Goal: Task Accomplishment & Management: Complete application form

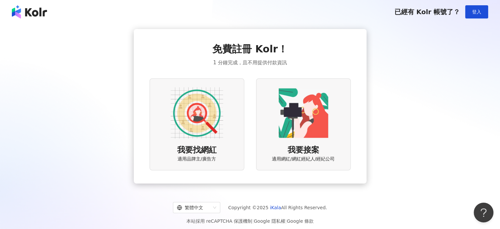
click at [226, 132] on div "我要找網紅 適用品牌主/廣告方" at bounding box center [197, 124] width 95 height 92
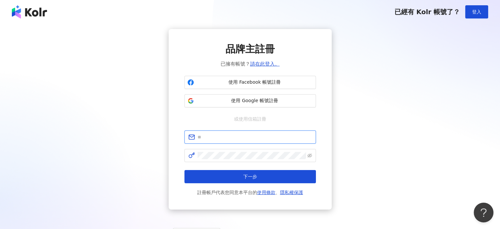
click at [230, 135] on input "text" at bounding box center [255, 136] width 114 height 7
paste input "**********"
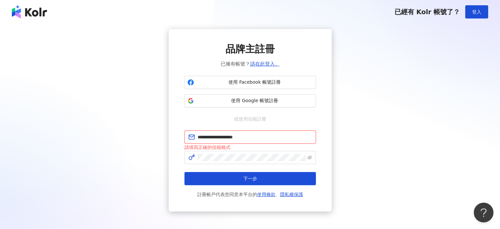
click at [205, 136] on input "**********" at bounding box center [255, 136] width 114 height 7
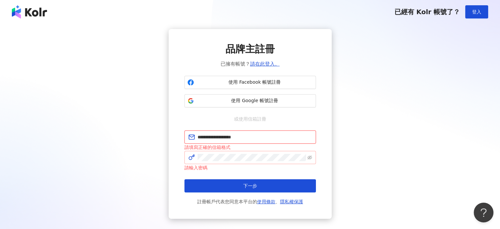
type input "**********"
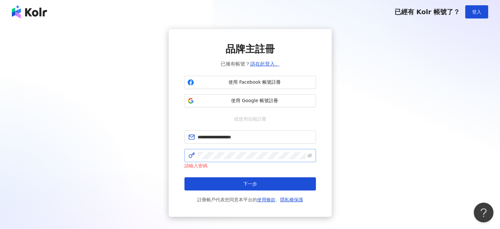
click at [308, 152] on span at bounding box center [310, 155] width 5 height 7
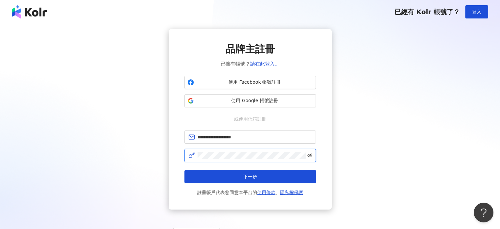
click at [310, 155] on icon "eye-invisible" at bounding box center [310, 155] width 5 height 5
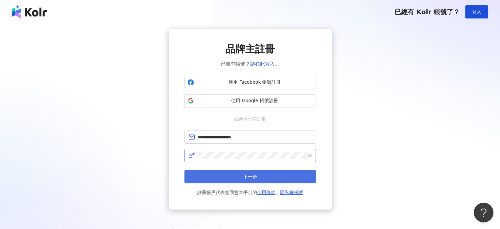
click at [293, 170] on button "下一步" at bounding box center [251, 176] width 132 height 13
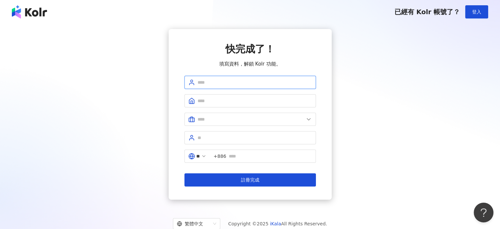
click at [242, 79] on input "text" at bounding box center [255, 82] width 114 height 7
type input "****"
click at [247, 103] on input "text" at bounding box center [255, 100] width 114 height 7
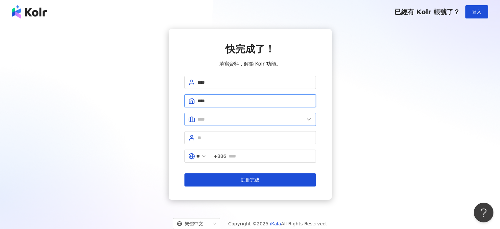
type input "****"
click at [248, 114] on span at bounding box center [251, 118] width 132 height 13
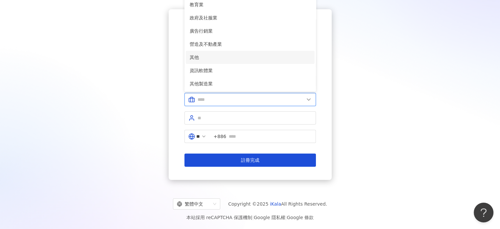
scroll to position [30, 0]
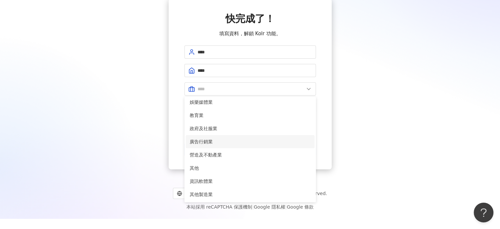
click at [221, 140] on span "廣告行銷業" at bounding box center [250, 141] width 121 height 7
type input "*****"
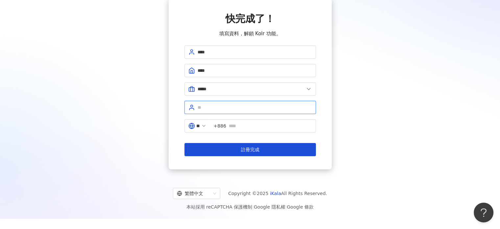
click at [218, 108] on input "text" at bounding box center [255, 107] width 114 height 7
type input "*"
type input "**"
click at [245, 127] on input "text" at bounding box center [270, 125] width 83 height 7
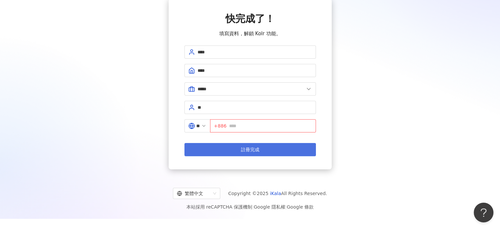
click at [242, 145] on button "註冊完成" at bounding box center [251, 149] width 132 height 13
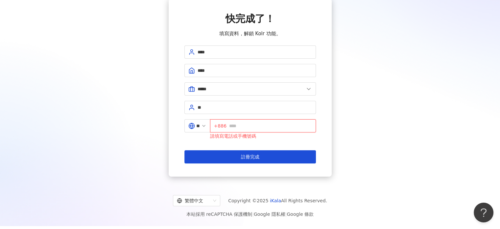
click at [248, 127] on input "text" at bounding box center [270, 125] width 83 height 7
type input "*"
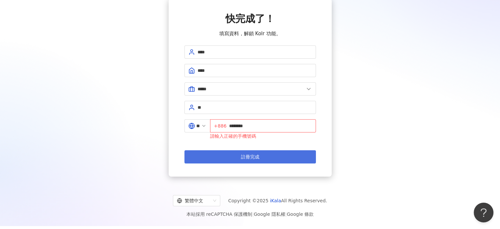
click at [283, 151] on button "註冊完成" at bounding box center [251, 156] width 132 height 13
click at [281, 158] on button "註冊完成" at bounding box center [251, 156] width 132 height 13
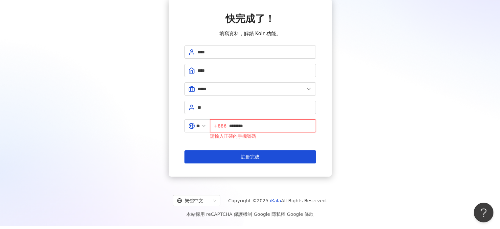
click at [234, 125] on input "********" at bounding box center [270, 125] width 83 height 7
click at [234, 126] on input "********" at bounding box center [270, 125] width 83 height 7
click at [233, 127] on input "********" at bounding box center [270, 125] width 83 height 7
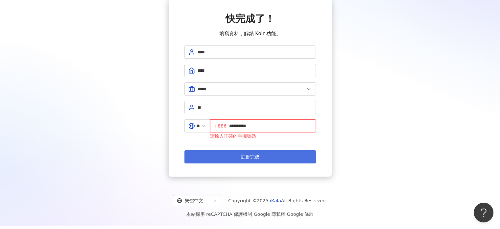
type input "**********"
click at [263, 158] on button "註冊完成" at bounding box center [251, 156] width 132 height 13
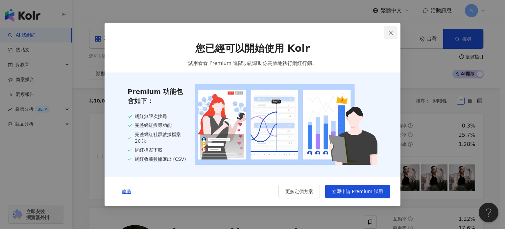
click at [389, 32] on icon "close" at bounding box center [390, 32] width 5 height 5
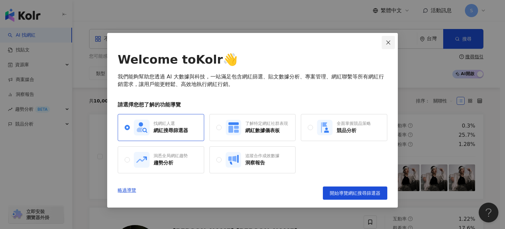
click at [387, 45] on button "Close" at bounding box center [388, 42] width 13 height 13
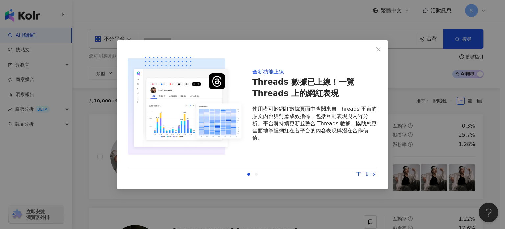
click at [368, 171] on div "下一則" at bounding box center [352, 173] width 49 height 7
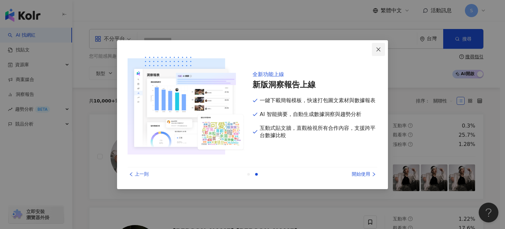
click at [381, 47] on icon "close" at bounding box center [378, 49] width 5 height 5
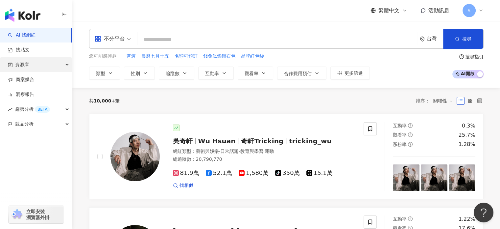
click at [43, 65] on div "資源庫" at bounding box center [36, 64] width 72 height 15
click at [48, 67] on div "資源庫" at bounding box center [36, 64] width 72 height 15
click at [480, 8] on icon at bounding box center [481, 10] width 5 height 5
click at [287, 13] on div "繁體中文 活動訊息 S" at bounding box center [286, 10] width 395 height 21
click at [189, 42] on input "search" at bounding box center [277, 39] width 274 height 12
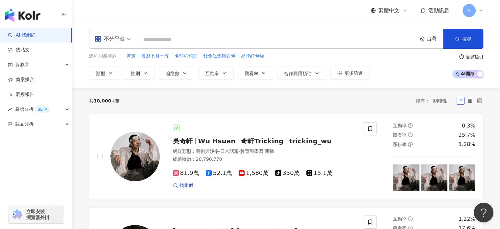
click at [131, 39] on div "不分平台" at bounding box center [112, 38] width 43 height 19
click at [156, 44] on input "search" at bounding box center [277, 39] width 274 height 12
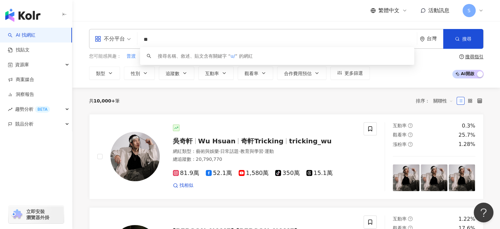
type input "*"
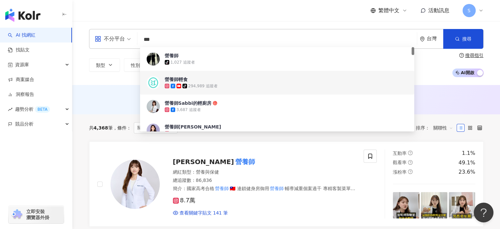
click at [217, 33] on input "***" at bounding box center [277, 39] width 274 height 12
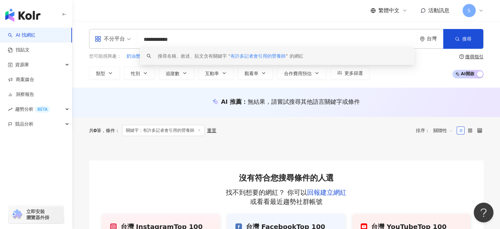
drag, startPoint x: 192, startPoint y: 38, endPoint x: 118, endPoint y: 41, distance: 74.1
click at [120, 41] on div "**********" at bounding box center [286, 39] width 395 height 20
type input "***"
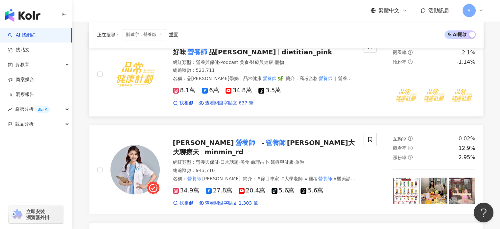
scroll to position [329, 0]
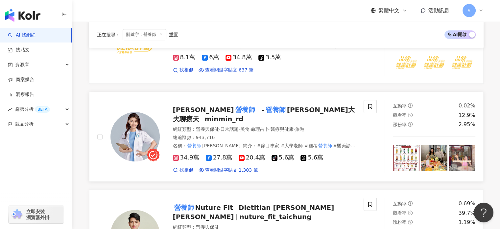
click at [344, 126] on div "網紅類型 ： 營養與保健 · 日常話題 · 美食 · 命理占卜 · 醫療與健康 · 旅遊" at bounding box center [264, 129] width 183 height 7
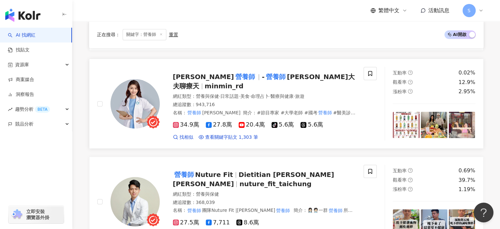
click at [186, 79] on span "高敏敏" at bounding box center [203, 77] width 61 height 8
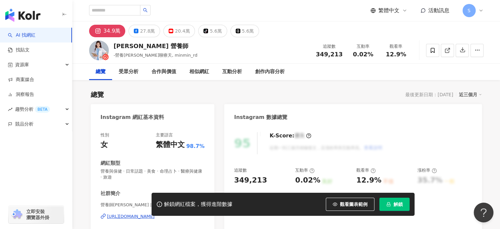
click at [467, 14] on span "S" at bounding box center [469, 10] width 13 height 13
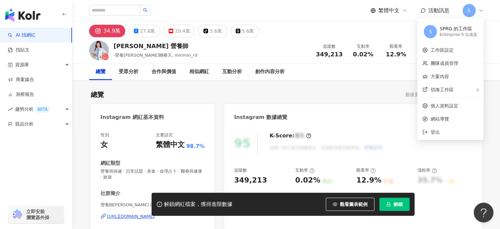
click at [458, 31] on div "SPRG 的工作區" at bounding box center [458, 29] width 37 height 7
click at [431, 30] on span "S" at bounding box center [430, 31] width 3 height 7
click at [444, 50] on link "工作區設定" at bounding box center [442, 49] width 23 height 5
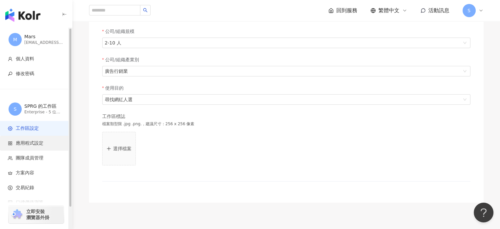
scroll to position [24, 0]
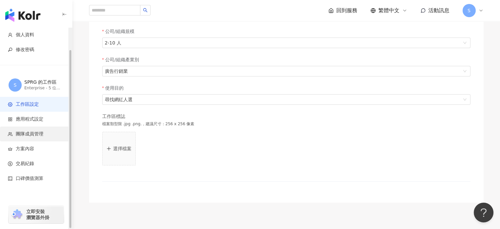
click at [45, 131] on span "團隊成員管理" at bounding box center [37, 134] width 59 height 7
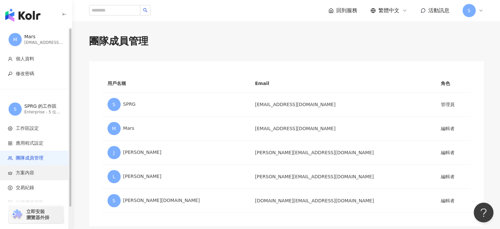
click at [37, 171] on span "方案內容" at bounding box center [37, 172] width 59 height 7
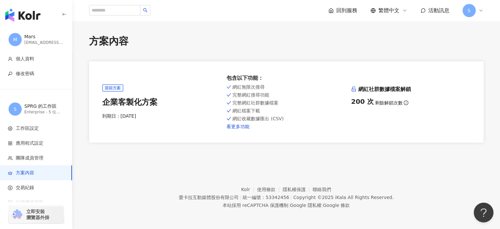
click at [237, 129] on link "看更多功能" at bounding box center [286, 126] width 119 height 5
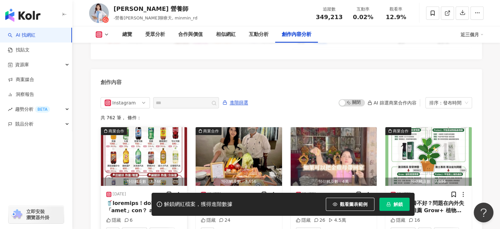
scroll to position [2039, 0]
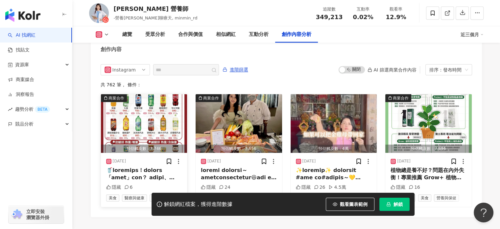
click at [147, 166] on div at bounding box center [144, 173] width 76 height 15
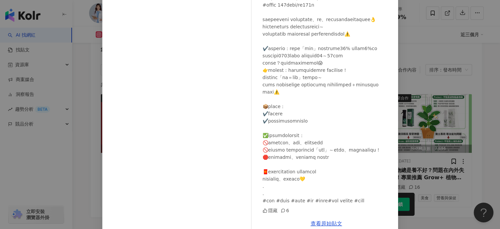
scroll to position [58, 0]
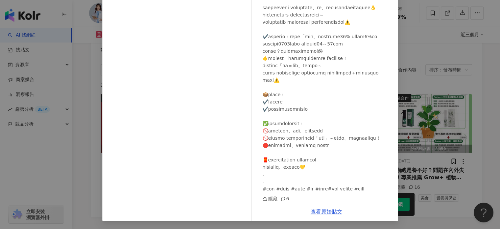
click at [282, 199] on icon at bounding box center [283, 198] width 5 height 5
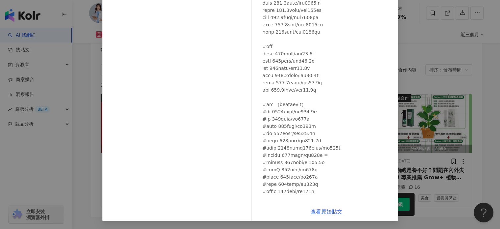
scroll to position [62, 0]
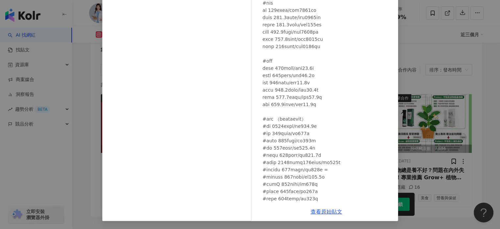
click at [470, 169] on div "高敏敏 營養師 2025/9/3 隱藏 6 查看原始貼文" at bounding box center [250, 114] width 500 height 229
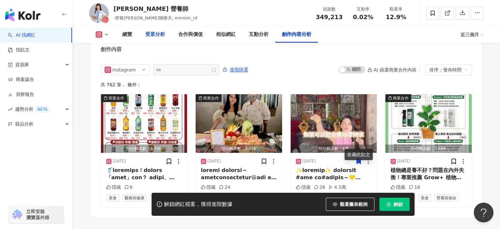
click at [149, 33] on div "受眾分析" at bounding box center [155, 35] width 20 height 8
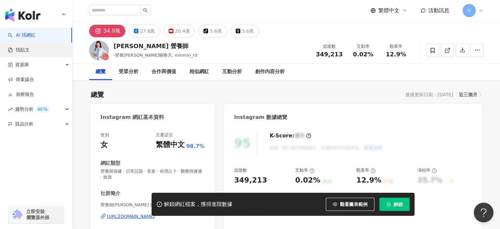
click at [30, 49] on link "找貼文" at bounding box center [19, 50] width 22 height 7
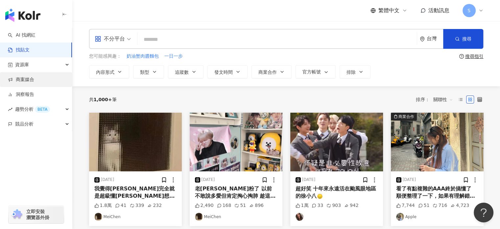
click at [34, 77] on link "商案媒合" at bounding box center [21, 79] width 26 height 7
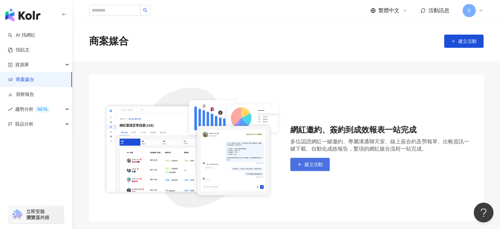
click at [308, 162] on span "建立活動" at bounding box center [314, 164] width 18 height 5
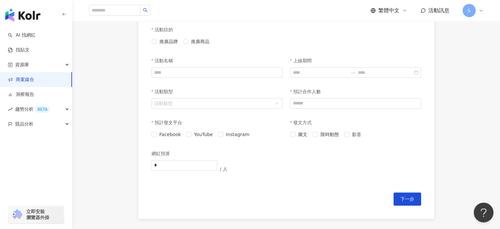
scroll to position [164, 0]
click at [34, 98] on link "洞察報告" at bounding box center [21, 94] width 26 height 7
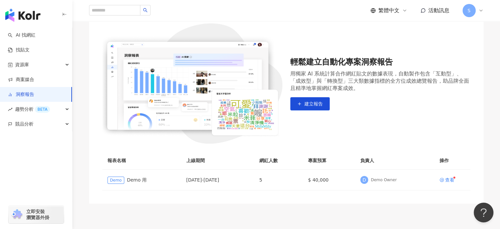
scroll to position [66, 0]
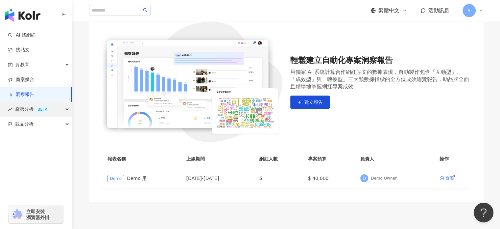
click at [61, 105] on div "趨勢分析 BETA" at bounding box center [36, 109] width 72 height 15
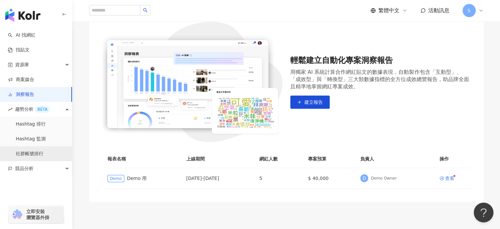
click at [43, 153] on link "社群帳號排行" at bounding box center [30, 153] width 28 height 7
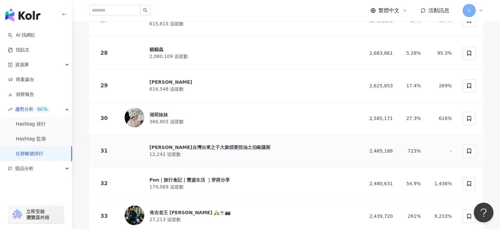
scroll to position [987, 0]
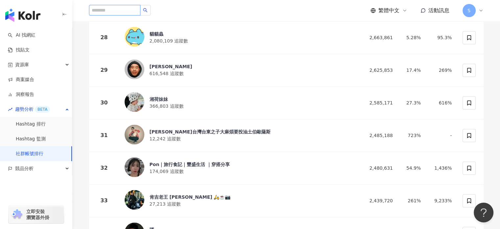
click at [125, 7] on input "search" at bounding box center [114, 10] width 51 height 11
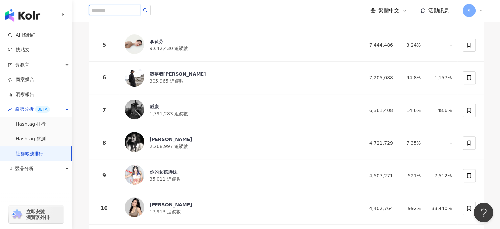
scroll to position [33, 0]
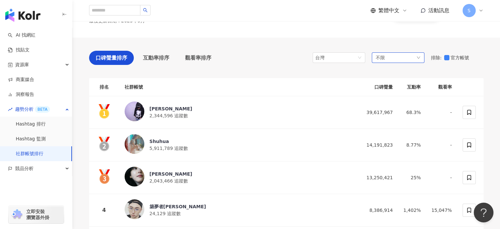
click at [399, 62] on div "不限" at bounding box center [398, 57] width 53 height 11
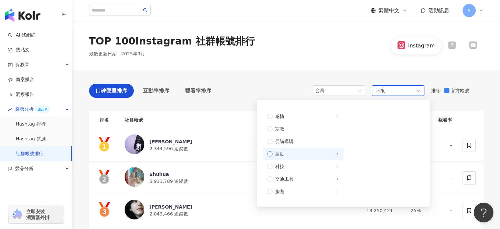
scroll to position [222, 0]
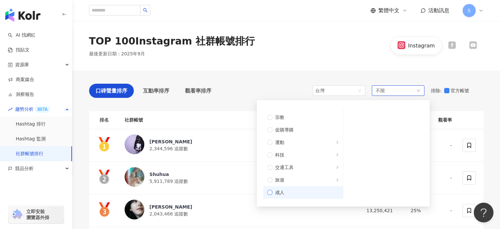
click at [299, 191] on span "成人" at bounding box center [306, 191] width 66 height 7
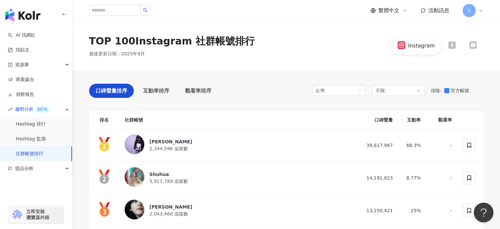
click at [411, 85] on div "台灣 不限 不限 藝術與娛樂 美妝時尚 氣候和環境 日常話題 教育與學習 家庭 財經 美食 命理占卜 遊戲 法政社會 生活風格 影視娛樂 醫療與健康 寵物 攝…" at bounding box center [398, 91] width 171 height 14
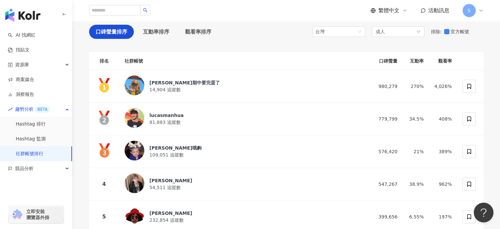
scroll to position [66, 0]
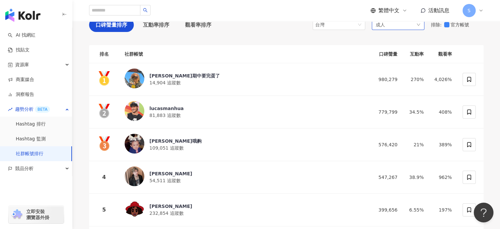
click at [386, 25] on div "成人" at bounding box center [398, 24] width 53 height 11
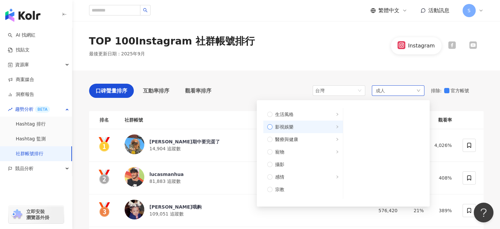
scroll to position [164, 0]
click at [307, 125] on span "醫療與健康" at bounding box center [306, 124] width 66 height 7
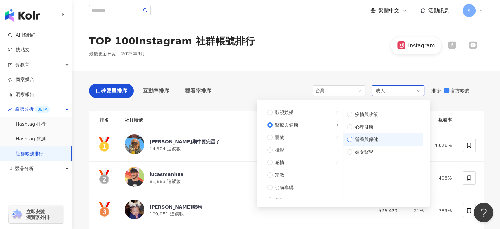
click at [372, 141] on span "營養與保健" at bounding box center [386, 139] width 67 height 7
click at [417, 90] on icon "down" at bounding box center [419, 90] width 4 height 4
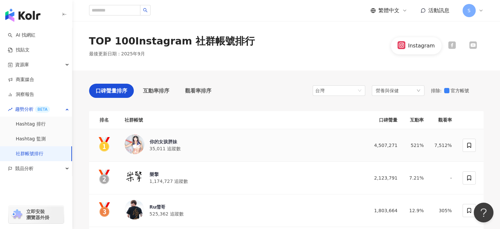
drag, startPoint x: 200, startPoint y: 142, endPoint x: 174, endPoint y: 138, distance: 26.5
click at [174, 138] on div "你的女孩胖妹" at bounding box center [165, 141] width 31 height 7
click at [443, 90] on div "排除 : 官方帳號" at bounding box center [457, 90] width 53 height 7
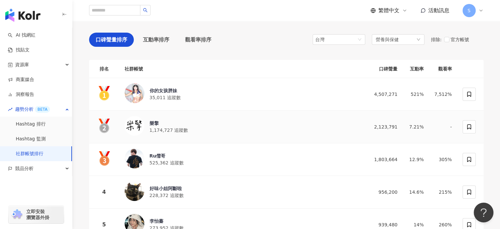
scroll to position [66, 0]
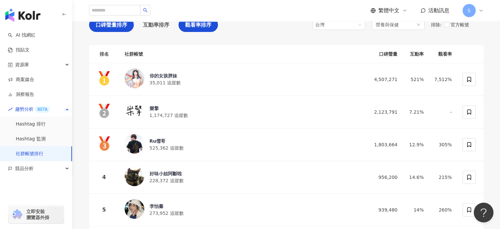
click at [198, 29] on div "觀看率排序" at bounding box center [198, 25] width 39 height 14
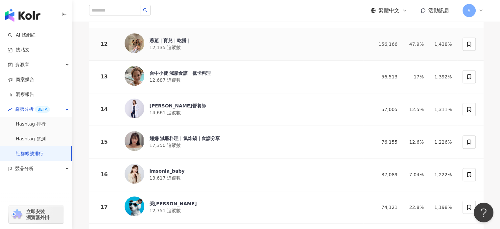
scroll to position [461, 0]
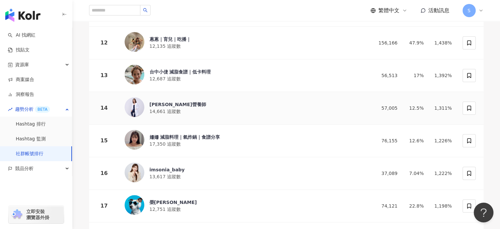
click at [168, 97] on div "Mia營養師 14,661 追蹤數" at bounding box center [242, 108] width 234 height 22
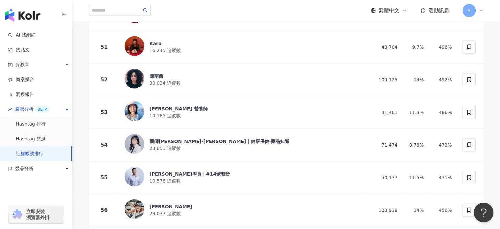
scroll to position [1743, 0]
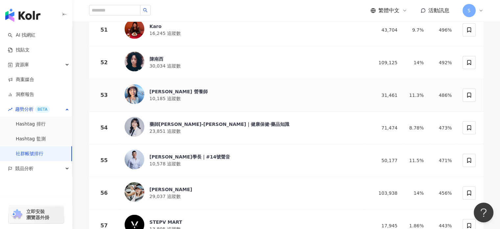
click at [163, 88] on div "林玄 營養師" at bounding box center [179, 91] width 58 height 7
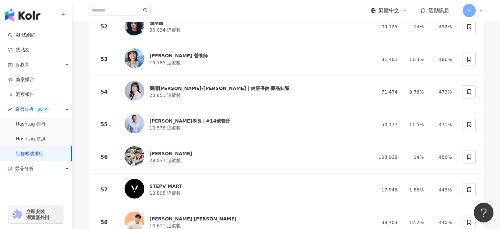
scroll to position [1710, 0]
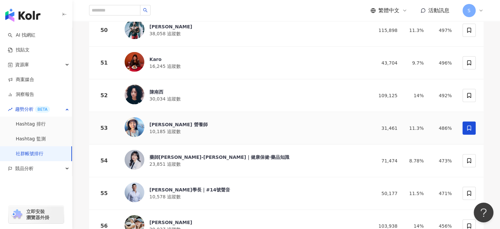
click at [473, 121] on span at bounding box center [469, 127] width 13 height 13
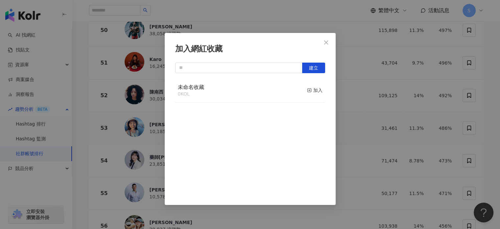
drag, startPoint x: 307, startPoint y: 91, endPoint x: 221, endPoint y: 57, distance: 91.8
click at [222, 58] on div "加入網紅收藏 建立 未命名收藏 0 KOL 加入" at bounding box center [250, 119] width 171 height 172
click at [217, 62] on input "text" at bounding box center [238, 67] width 127 height 11
click at [316, 68] on span "建立" at bounding box center [313, 67] width 9 height 5
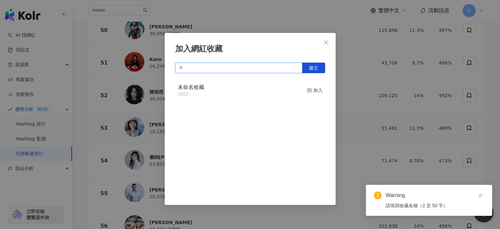
click at [244, 66] on input "text" at bounding box center [238, 67] width 127 height 11
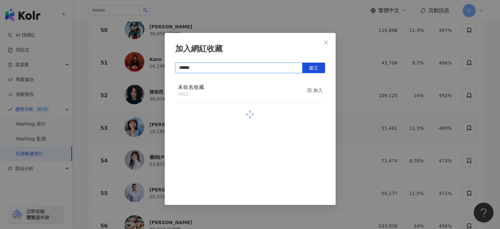
type input "******"
click at [312, 72] on button "建立" at bounding box center [313, 67] width 23 height 11
click at [327, 43] on icon "close" at bounding box center [326, 42] width 5 height 5
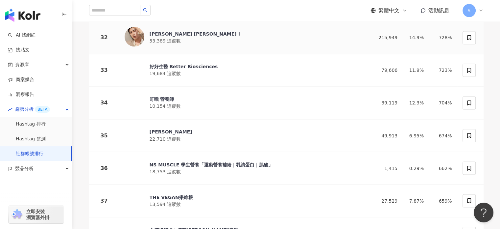
scroll to position [1118, 0]
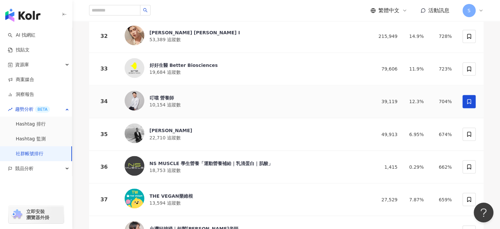
click at [474, 95] on span at bounding box center [469, 101] width 13 height 13
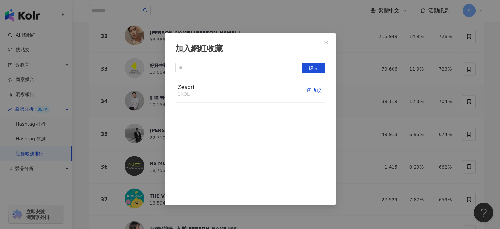
click at [308, 89] on div "加入" at bounding box center [314, 90] width 15 height 7
click at [325, 42] on icon "close" at bounding box center [326, 42] width 5 height 5
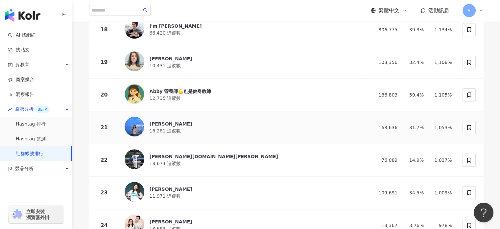
scroll to position [658, 0]
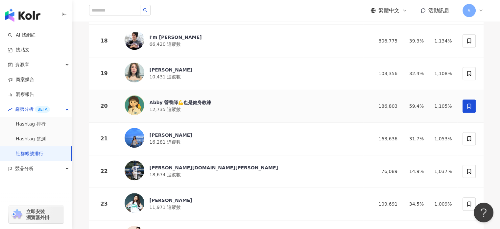
click at [466, 103] on icon at bounding box center [469, 106] width 6 height 6
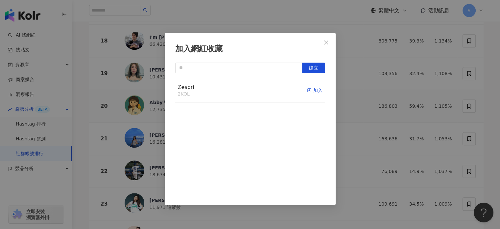
click at [312, 90] on div "加入" at bounding box center [314, 90] width 15 height 7
click at [325, 42] on icon "close" at bounding box center [326, 42] width 5 height 5
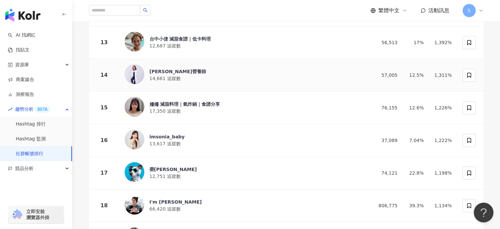
scroll to position [461, 0]
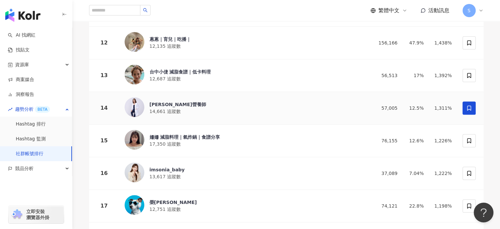
click at [474, 105] on span at bounding box center [469, 107] width 13 height 13
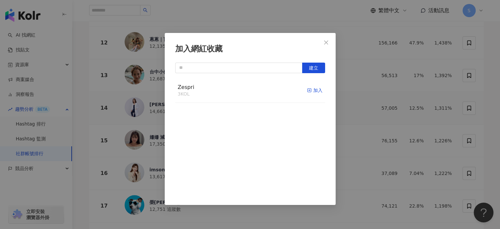
click at [309, 90] on div "加入" at bounding box center [314, 90] width 15 height 7
click at [327, 43] on icon "close" at bounding box center [326, 42] width 4 height 4
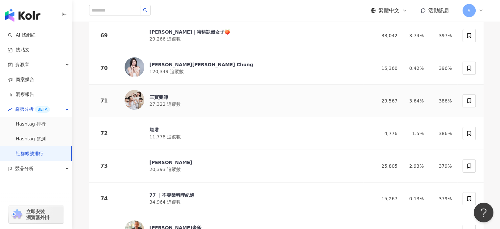
scroll to position [2335, 0]
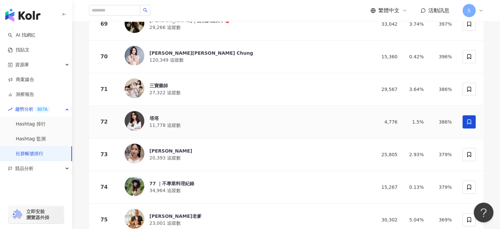
click at [470, 119] on icon at bounding box center [469, 122] width 6 height 6
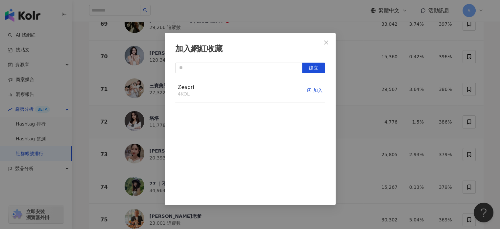
click at [313, 90] on div "加入" at bounding box center [314, 90] width 15 height 7
click at [322, 43] on span "Close" at bounding box center [326, 42] width 13 height 5
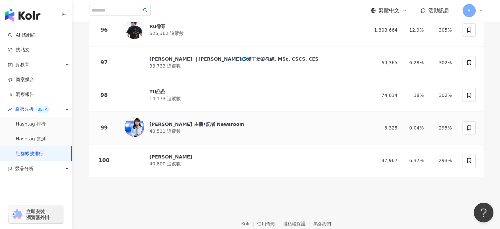
scroll to position [3210, 0]
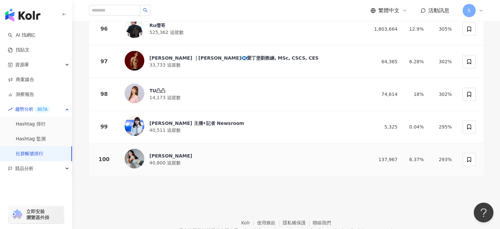
click at [130, 148] on img at bounding box center [135, 158] width 20 height 20
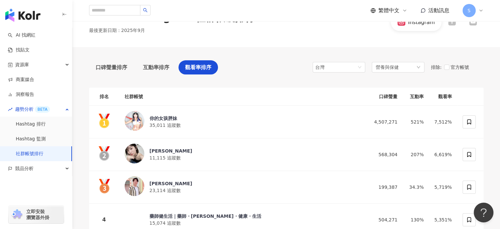
scroll to position [0, 0]
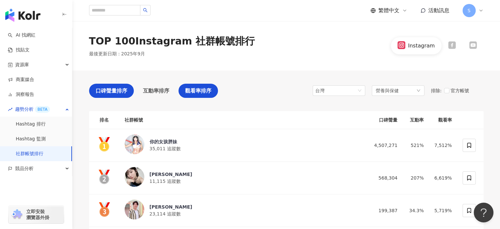
click at [120, 87] on span "口碑聲量排序" at bounding box center [112, 91] width 32 height 8
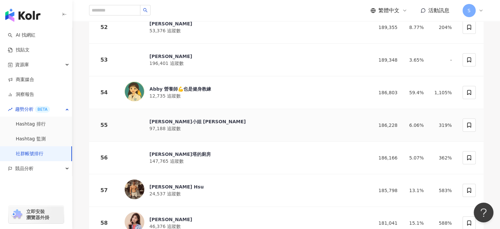
scroll to position [1776, 0]
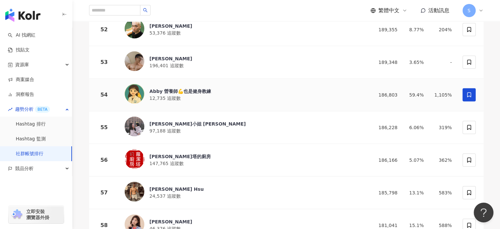
click at [467, 92] on icon at bounding box center [469, 95] width 6 height 6
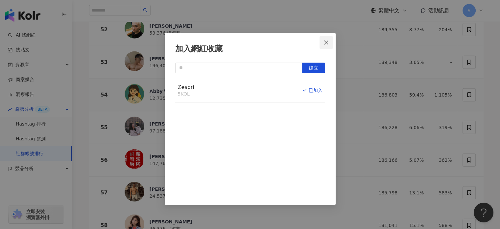
click at [326, 44] on icon "close" at bounding box center [326, 42] width 5 height 5
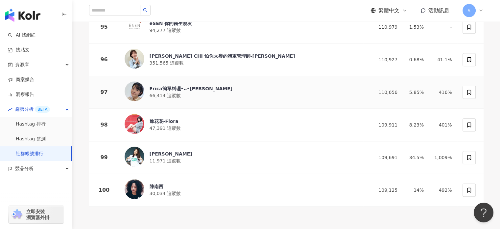
scroll to position [3191, 0]
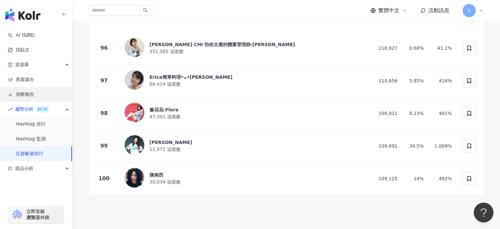
drag, startPoint x: 52, startPoint y: 90, endPoint x: 48, endPoint y: 89, distance: 3.8
click at [34, 91] on link "洞察報告" at bounding box center [21, 94] width 26 height 7
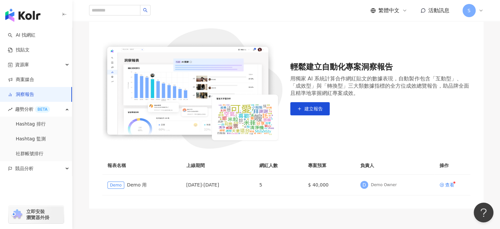
scroll to position [66, 0]
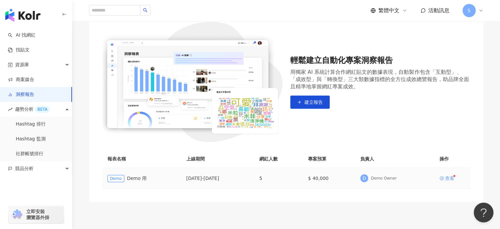
click at [446, 177] on div "查看" at bounding box center [449, 178] width 9 height 5
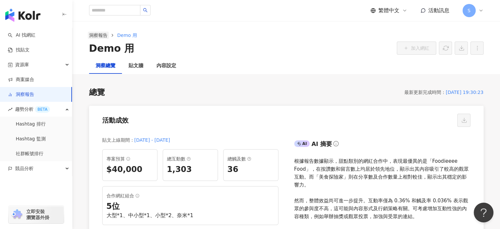
click at [101, 33] on link "洞察報告" at bounding box center [98, 35] width 21 height 7
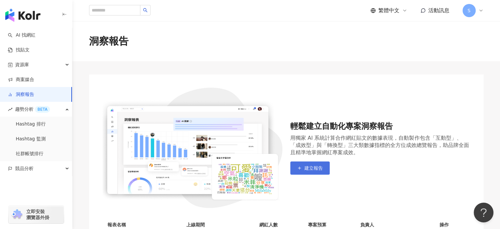
click at [326, 162] on button "建立報告" at bounding box center [309, 167] width 39 height 13
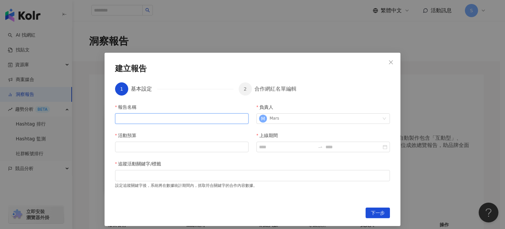
click at [191, 118] on input "報告名稱" at bounding box center [182, 118] width 134 height 11
type input "*"
type input "******"
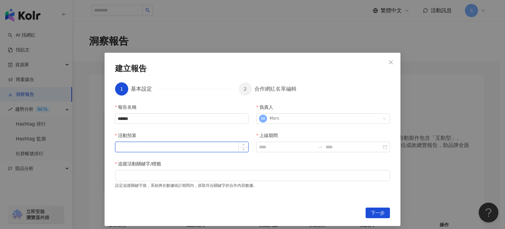
click at [229, 146] on input "活動預算" at bounding box center [181, 147] width 133 height 10
type input "*"
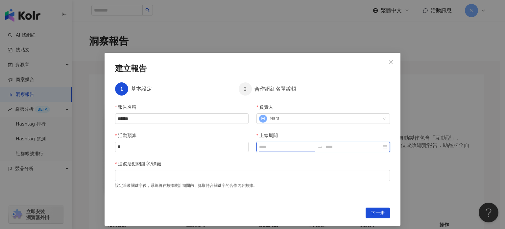
click at [269, 148] on input "上線期間" at bounding box center [287, 146] width 56 height 7
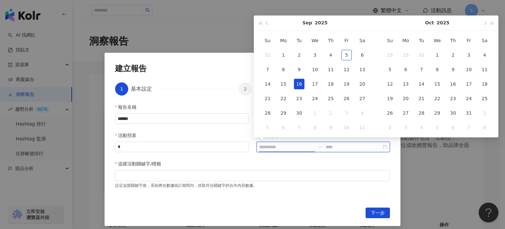
type input "**********"
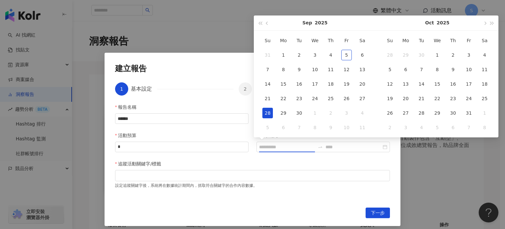
click at [270, 110] on div "28" at bounding box center [267, 113] width 11 height 11
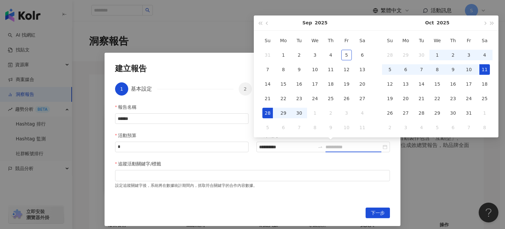
click at [485, 70] on div "11" at bounding box center [485, 69] width 11 height 11
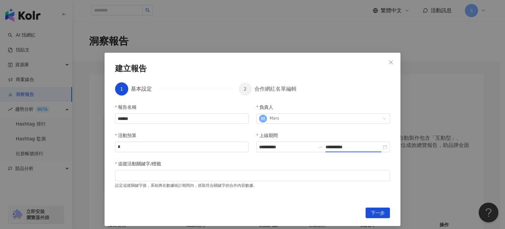
type input "**********"
click at [257, 177] on div at bounding box center [252, 175] width 272 height 5
type input "*"
type input "**********"
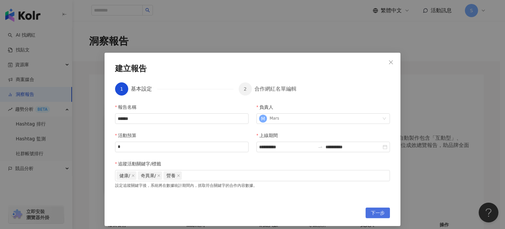
click at [375, 211] on span "下一步" at bounding box center [378, 213] width 14 height 11
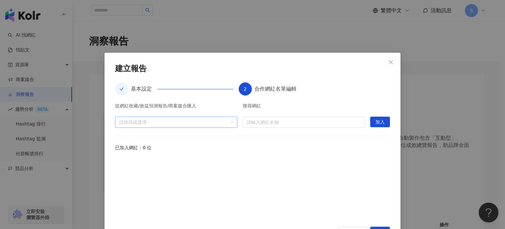
click at [191, 119] on div at bounding box center [172, 121] width 113 height 5
click at [167, 136] on span "收藏" at bounding box center [178, 136] width 109 height 11
click at [120, 137] on icon "caret-down" at bounding box center [118, 136] width 3 height 3
click at [149, 147] on span "Zespri (5)" at bounding box center [156, 148] width 22 height 5
click at [358, 152] on div "從網紅收藏/效益預測報告/商案媒合匯入 Zespri (5) 搜尋網紅 請輸入網紅名稱 加入 已加入網紅：0 位" at bounding box center [252, 160] width 275 height 115
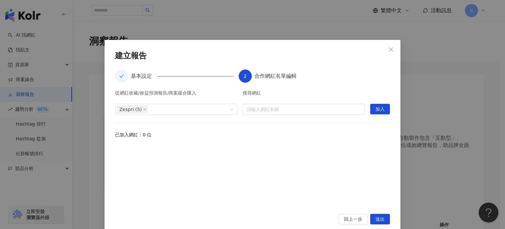
scroll to position [24, 0]
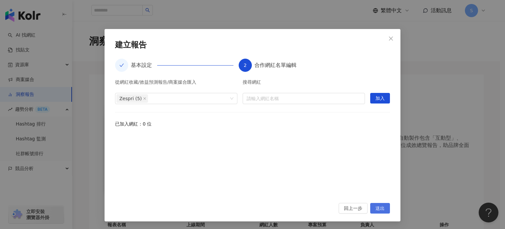
click at [378, 207] on span "送出" at bounding box center [380, 208] width 9 height 11
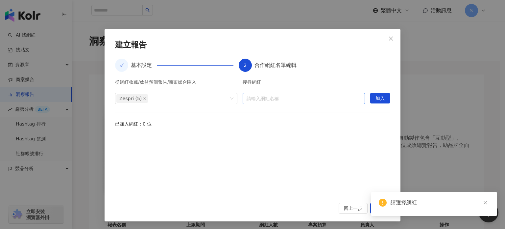
click at [283, 100] on input "search" at bounding box center [304, 98] width 114 height 11
click at [234, 130] on div "從網紅收藏/效益預測報告/商案媒合匯入 Zespri (5) 搜尋網紅 請輸入網紅名稱 加入 已加入網紅：0 位" at bounding box center [252, 137] width 275 height 115
click at [124, 98] on span "Zespri (5)" at bounding box center [130, 98] width 22 height 8
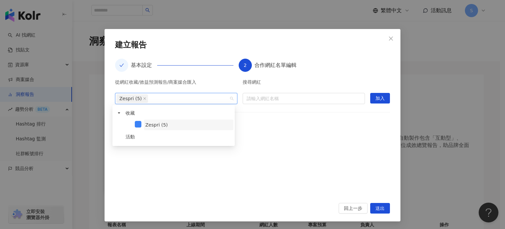
click at [145, 123] on span "Zespri (5)" at bounding box center [156, 124] width 22 height 5
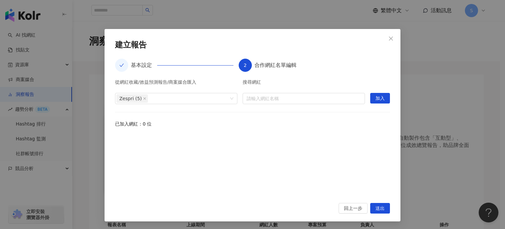
click at [277, 149] on div at bounding box center [252, 164] width 275 height 61
click at [266, 95] on input "search" at bounding box center [304, 98] width 114 height 11
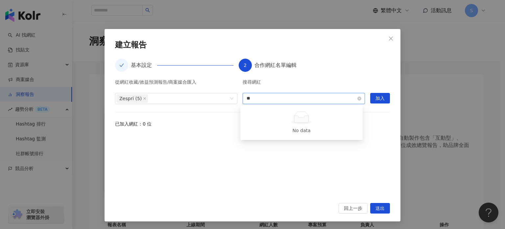
type input "*"
type input "***"
click at [343, 100] on input "search" at bounding box center [304, 98] width 114 height 11
click at [383, 98] on button "加入" at bounding box center [380, 98] width 20 height 11
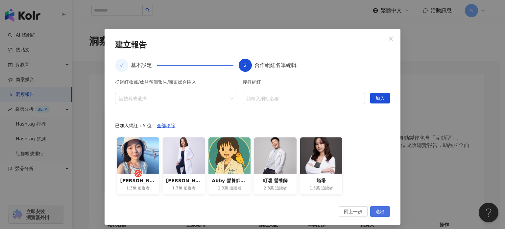
click at [379, 213] on span "送出" at bounding box center [380, 211] width 9 height 11
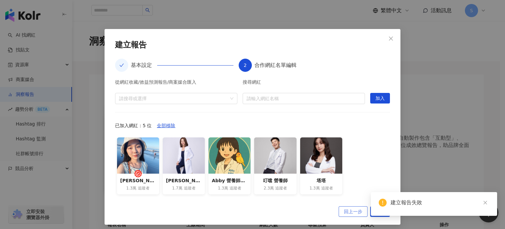
click at [352, 213] on span "回上一步" at bounding box center [353, 211] width 18 height 11
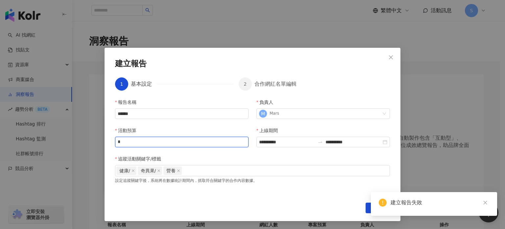
drag, startPoint x: 158, startPoint y: 145, endPoint x: 87, endPoint y: 139, distance: 71.0
click at [87, 139] on div "**********" at bounding box center [252, 114] width 505 height 229
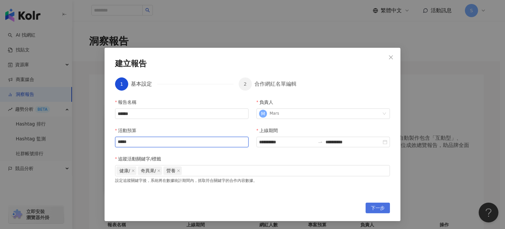
type input "*****"
click at [375, 207] on span "下一步" at bounding box center [378, 208] width 14 height 11
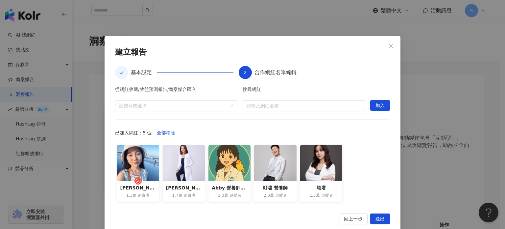
scroll to position [27, 0]
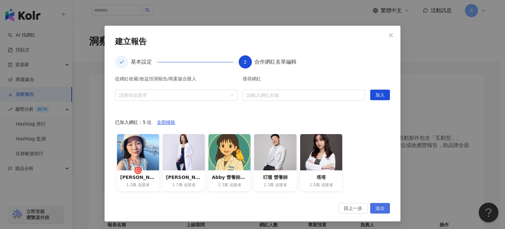
click at [379, 209] on span "送出" at bounding box center [380, 208] width 9 height 11
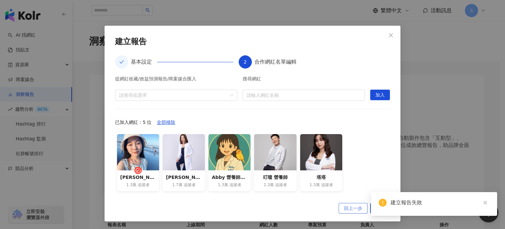
click at [350, 203] on span "回上一步" at bounding box center [353, 208] width 18 height 11
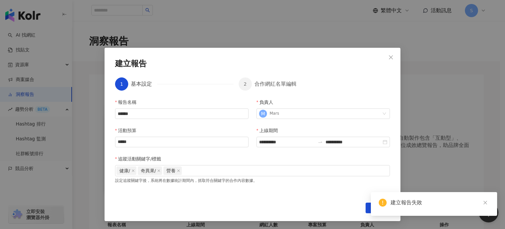
scroll to position [5, 0]
click at [246, 172] on div "健康/ 奇異果/ 營養" at bounding box center [252, 170] width 272 height 10
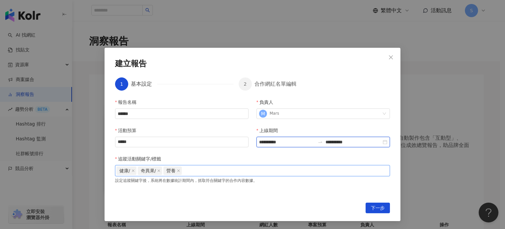
click at [282, 139] on input "**********" at bounding box center [287, 141] width 56 height 7
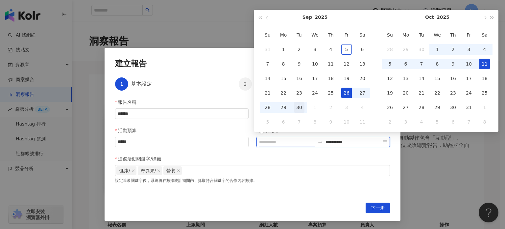
type input "**********"
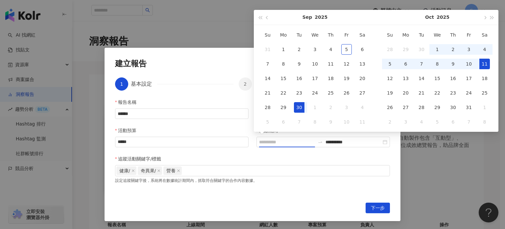
click at [295, 107] on div "30" at bounding box center [299, 107] width 11 height 11
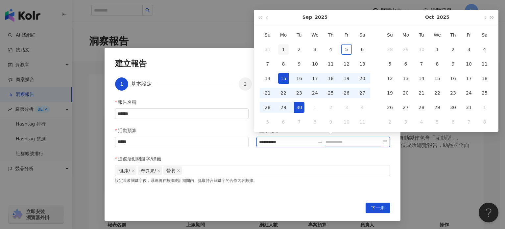
type input "**********"
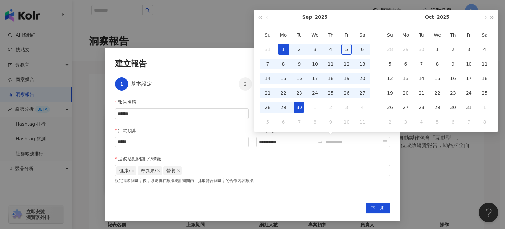
click at [287, 52] on div "1" at bounding box center [283, 49] width 11 height 11
type input "**********"
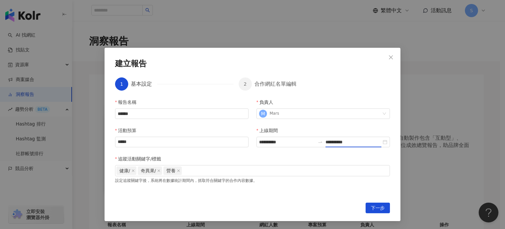
type input "**********"
click at [374, 204] on span "下一步" at bounding box center [378, 208] width 14 height 11
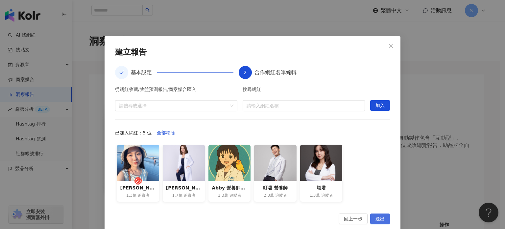
scroll to position [27, 0]
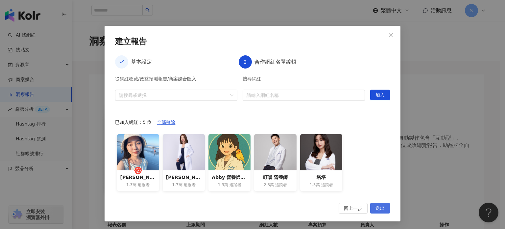
click at [376, 208] on span "送出" at bounding box center [380, 208] width 9 height 11
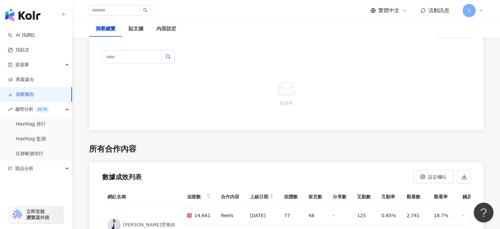
scroll to position [1423, 0]
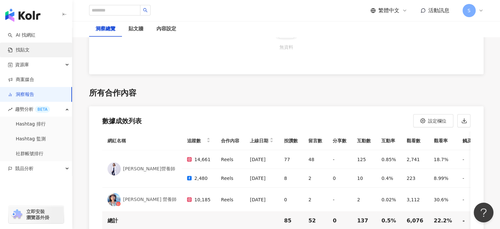
click at [30, 51] on link "找貼文" at bounding box center [19, 50] width 22 height 7
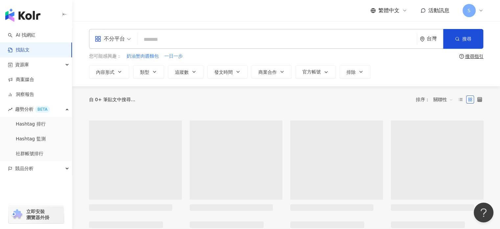
click at [199, 39] on input "search" at bounding box center [277, 39] width 274 height 14
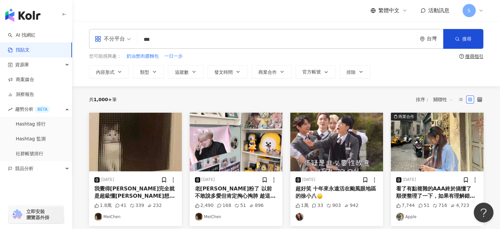
type input "***"
click at [135, 41] on div "不分平台 奇異果 *** 台灣 搜尋" at bounding box center [286, 39] width 395 height 20
click at [120, 40] on div "不分平台" at bounding box center [110, 39] width 30 height 11
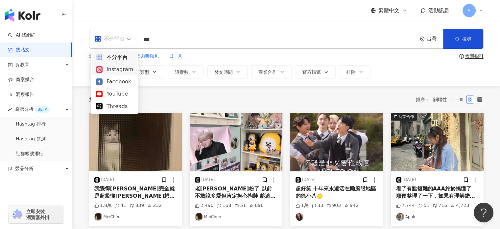
click at [117, 69] on div "Instagram" at bounding box center [114, 69] width 37 height 8
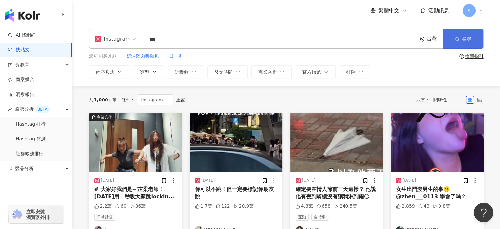
click at [468, 39] on span "搜尋" at bounding box center [466, 38] width 9 height 5
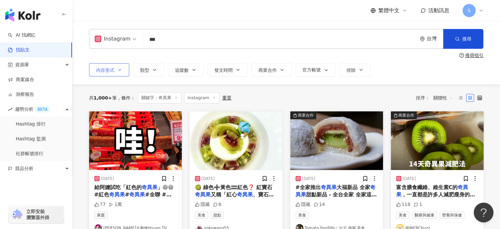
click at [115, 70] on button "內容形式" at bounding box center [109, 69] width 40 height 13
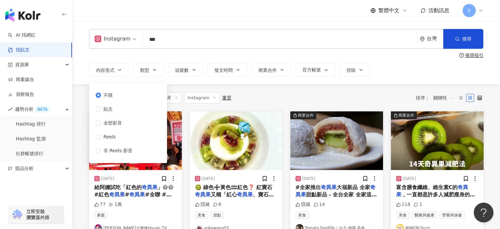
click at [266, 92] on div "共 1,000+ 筆 條件 ： 關鍵字：奇異果 Instagram 重置 排序： 關聯性" at bounding box center [286, 97] width 395 height 11
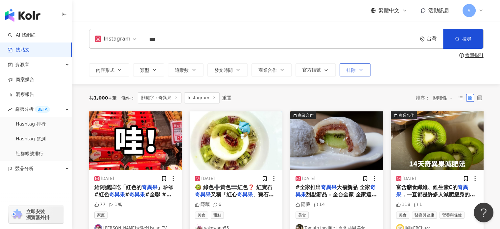
click at [363, 72] on button "排除" at bounding box center [355, 69] width 31 height 13
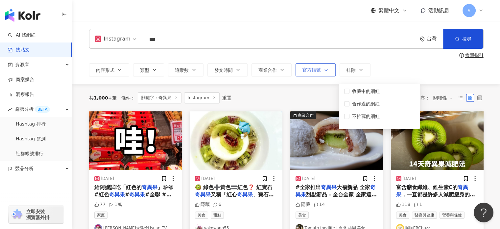
drag, startPoint x: 363, startPoint y: 71, endPoint x: 330, endPoint y: 67, distance: 33.8
click at [362, 70] on button "排除" at bounding box center [355, 69] width 31 height 13
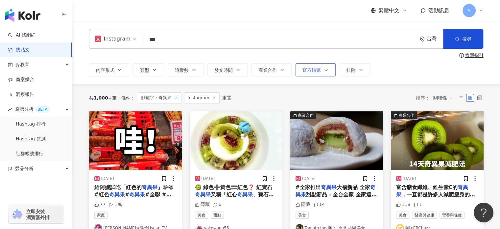
click at [327, 69] on icon "button" at bounding box center [326, 69] width 5 height 5
drag, startPoint x: 327, startPoint y: 69, endPoint x: 357, endPoint y: 68, distance: 29.6
click at [327, 70] on icon "button" at bounding box center [326, 69] width 5 height 5
click at [234, 66] on button "發文時間" at bounding box center [228, 69] width 40 height 13
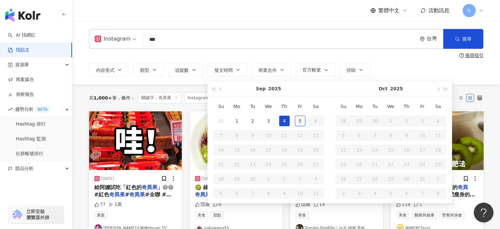
type input "**********"
click at [298, 119] on div "5" at bounding box center [300, 120] width 11 height 11
type input "**********"
click at [218, 90] on button "button" at bounding box center [220, 88] width 7 height 15
type input "**********"
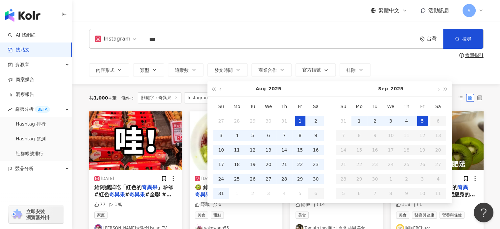
type input "**********"
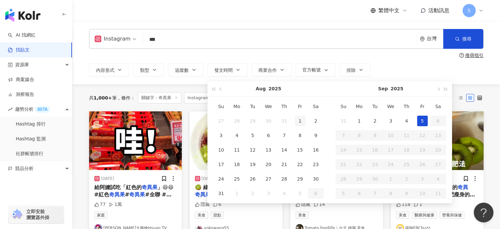
type input "**********"
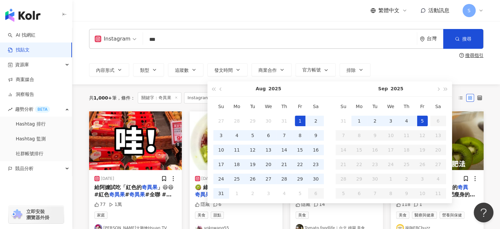
click at [296, 117] on div "1" at bounding box center [300, 120] width 11 height 11
type input "**********"
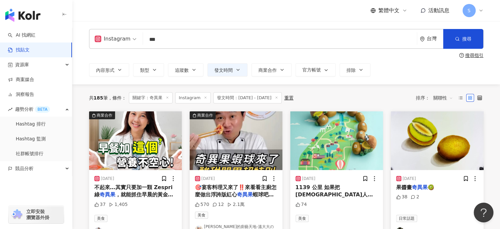
drag, startPoint x: 204, startPoint y: 100, endPoint x: 116, endPoint y: 52, distance: 100.5
click at [134, 37] on span "Instagram" at bounding box center [116, 39] width 42 height 11
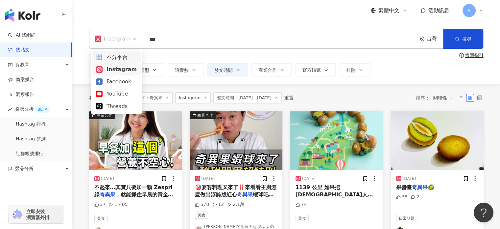
click at [130, 56] on div "不分平台" at bounding box center [116, 57] width 41 height 8
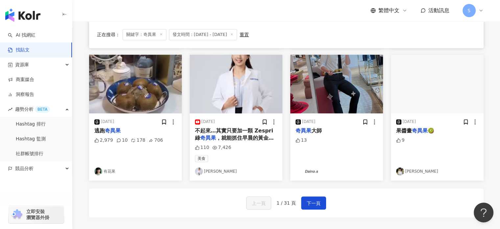
scroll to position [362, 0]
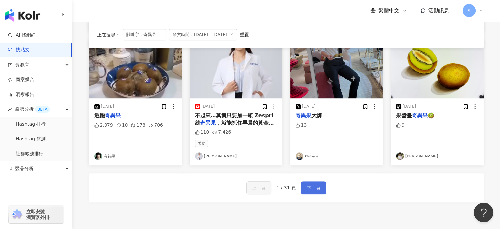
click at [315, 184] on span "下一頁" at bounding box center [314, 188] width 14 height 8
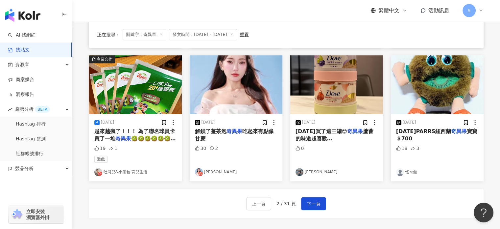
scroll to position [352, 0]
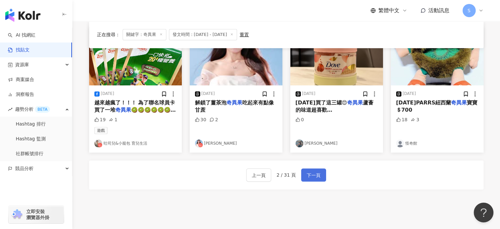
click at [312, 177] on span "下一頁" at bounding box center [314, 175] width 14 height 8
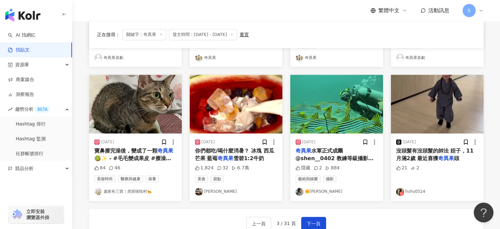
scroll to position [310, 0]
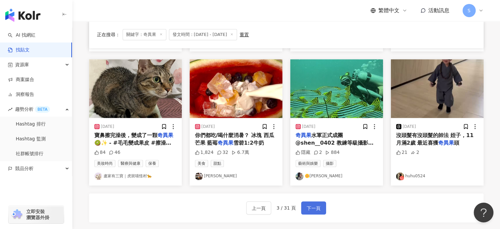
click at [318, 206] on span "下一頁" at bounding box center [314, 208] width 14 height 8
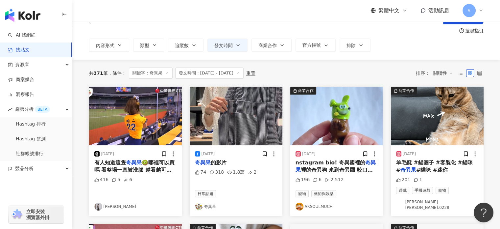
scroll to position [23, 0]
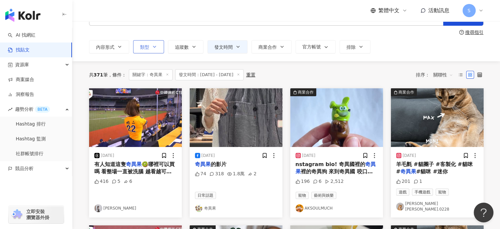
click at [144, 45] on span "類型" at bounding box center [144, 46] width 9 height 5
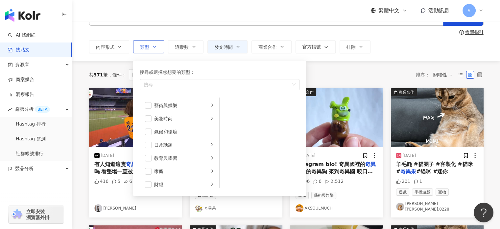
click at [155, 45] on icon "button" at bounding box center [154, 46] width 5 height 5
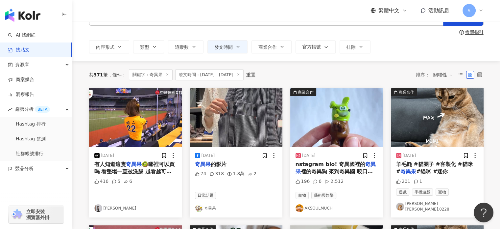
scroll to position [0, 0]
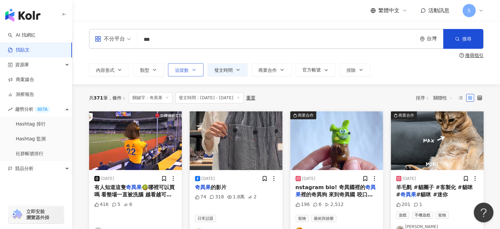
click at [183, 67] on span "追蹤數" at bounding box center [182, 69] width 14 height 5
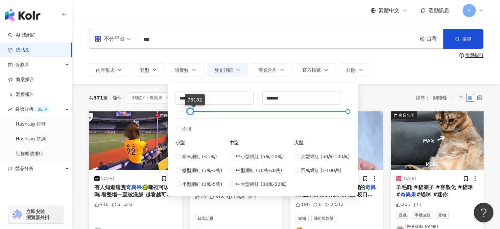
type input "*"
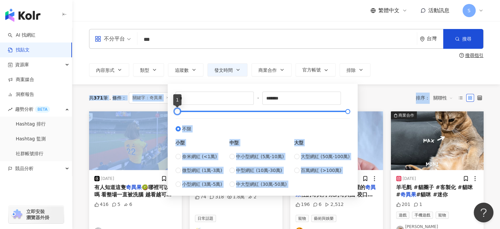
drag, startPoint x: 177, startPoint y: 111, endPoint x: 142, endPoint y: 112, distance: 34.9
click at [186, 112] on div at bounding box center [185, 112] width 4 height 4
click at [200, 126] on label "不限" at bounding box center [263, 125] width 174 height 14
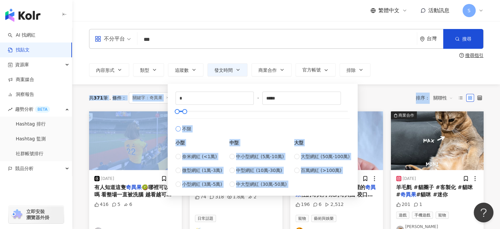
type input "*******"
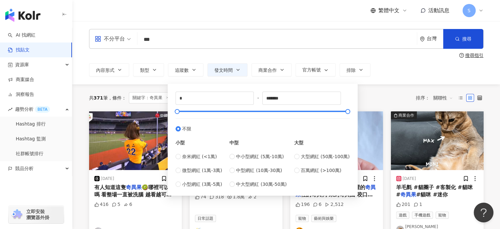
drag, startPoint x: 210, startPoint y: 183, endPoint x: 208, endPoint y: 165, distance: 18.5
click at [209, 184] on span "小型網紅 (3萬-5萬)" at bounding box center [202, 183] width 40 height 7
type input "*****"
click at [210, 168] on span "微型網紅 (1萬-3萬)" at bounding box center [202, 169] width 40 height 7
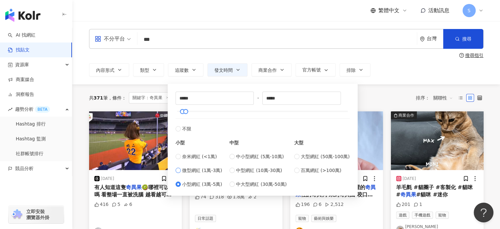
type input "*****"
click at [207, 156] on span "奈米網紅 (<1萬)" at bounding box center [199, 156] width 35 height 7
type input "*"
type input "****"
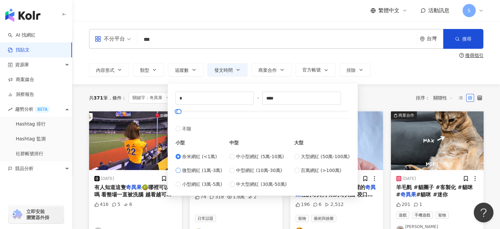
click at [205, 167] on span "微型網紅 (1萬-3萬)" at bounding box center [202, 169] width 40 height 7
type input "*****"
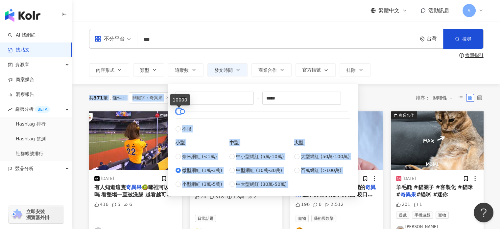
type input "*"
drag, startPoint x: 176, startPoint y: 111, endPoint x: 163, endPoint y: 111, distance: 13.2
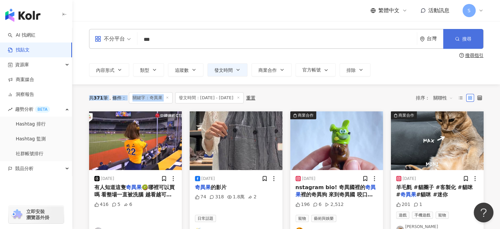
click at [469, 39] on span "搜尋" at bounding box center [466, 38] width 9 height 5
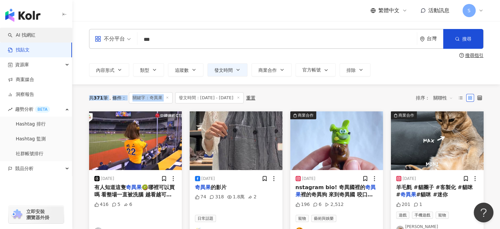
click at [36, 37] on link "AI 找網紅" at bounding box center [22, 35] width 28 height 7
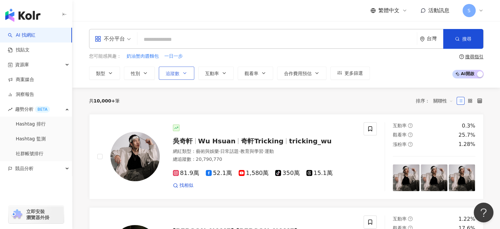
click at [183, 76] on button "追蹤數" at bounding box center [177, 72] width 36 height 13
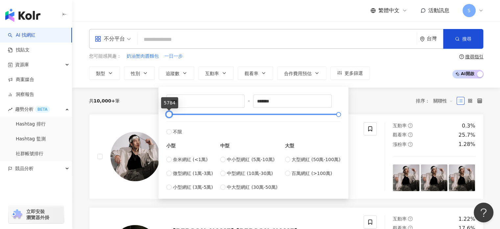
click at [168, 116] on div at bounding box center [169, 114] width 4 height 4
drag, startPoint x: 184, startPoint y: 104, endPoint x: 163, endPoint y: 100, distance: 21.7
click at [166, 101] on div "**** - ******* 不限 小型 奈米網紅 (<1萬) 微型網紅 (1萬-3萬) 小型網紅 (3萬-5萬) 中型 中小型網紅 (5萬-10萬) 中型網…" at bounding box center [253, 142] width 182 height 104
type input "****"
click at [279, 100] on input "*******" at bounding box center [293, 101] width 78 height 12
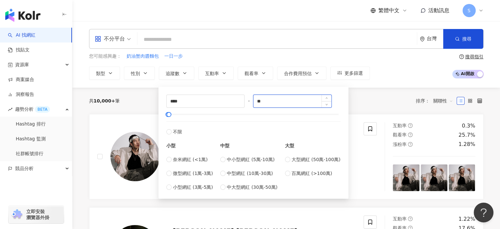
type input "*"
type input "*****"
click at [383, 77] on div "您可能感興趣： 奶油蟹肉醬麵包 一日一步 類型 性別 追蹤數 互動率 觀看率 合作費用預估 更多篩選 **** - ***** 不限 小型 奈米網紅 (<1萬…" at bounding box center [286, 66] width 395 height 27
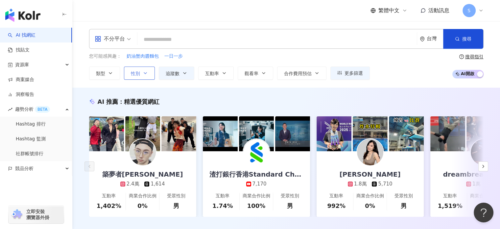
click at [136, 72] on span "性別" at bounding box center [135, 73] width 9 height 5
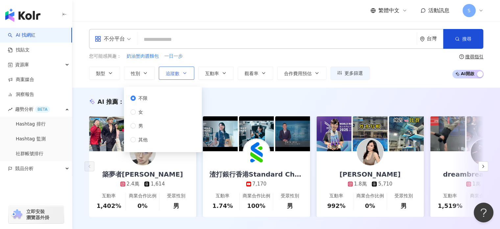
click at [179, 75] on button "追蹤數" at bounding box center [177, 72] width 36 height 13
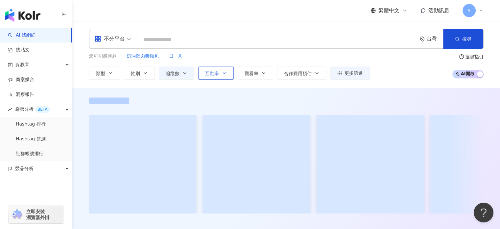
click at [217, 73] on span "互動率" at bounding box center [212, 73] width 14 height 5
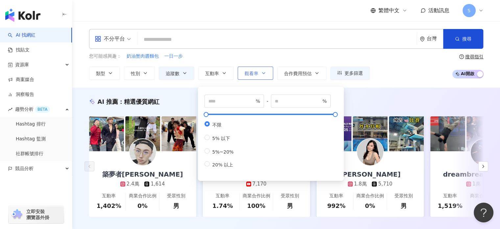
click at [251, 72] on span "觀看率" at bounding box center [252, 73] width 14 height 5
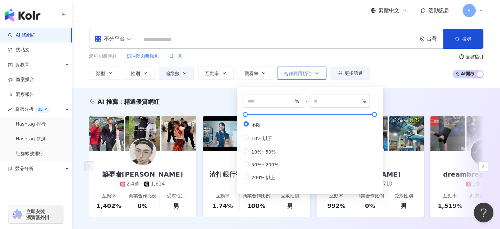
click at [287, 71] on span "合作費用預估" at bounding box center [298, 73] width 28 height 5
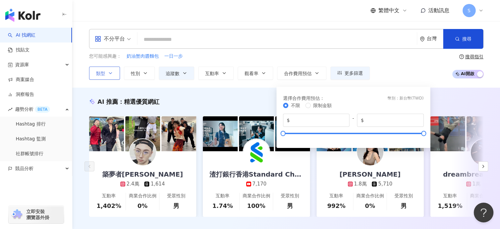
click at [105, 71] on span "類型" at bounding box center [100, 73] width 9 height 5
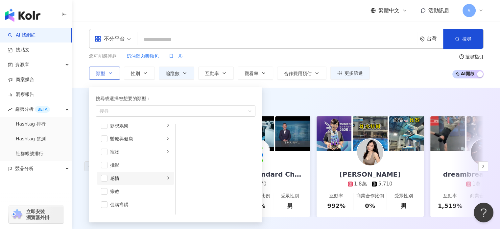
scroll to position [164, 0]
click at [139, 136] on div "醫療與健康" at bounding box center [137, 138] width 55 height 7
click at [183, 157] on span "button" at bounding box center [184, 158] width 7 height 7
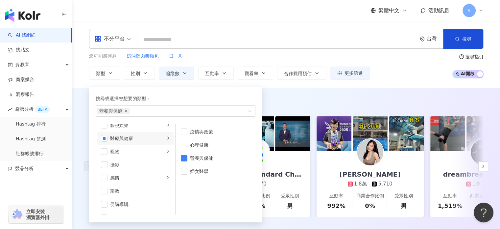
click at [300, 91] on div "AI 推薦 ： 精選優質網紅 築夢者杰哥 2.4萬 1,614 互動率 1,402% 商業合作比例 0% 受眾性別 男 渣打銀行香港Standard Char…" at bounding box center [286, 163] width 428 height 153
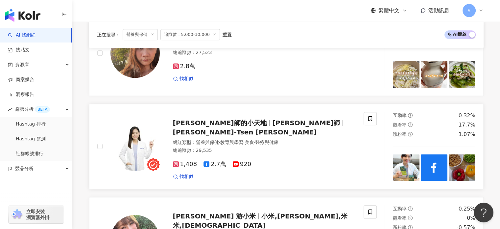
scroll to position [724, 0]
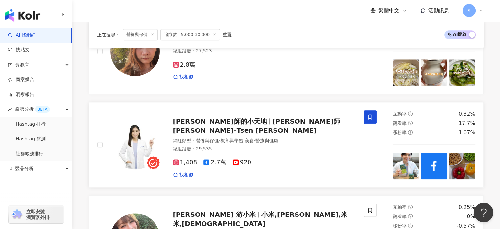
click at [375, 123] on span at bounding box center [370, 116] width 13 height 13
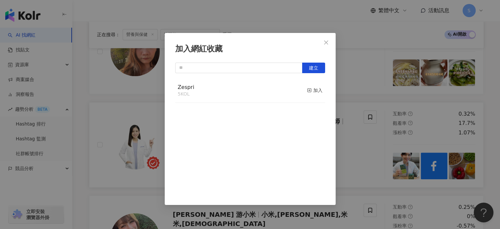
click at [291, 92] on div "Zespri 5 KOL 加入" at bounding box center [250, 90] width 150 height 25
click at [310, 89] on div "加入" at bounding box center [314, 90] width 15 height 7
click at [325, 40] on icon "close" at bounding box center [326, 42] width 5 height 5
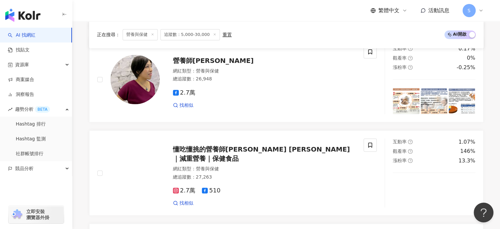
scroll to position [987, 0]
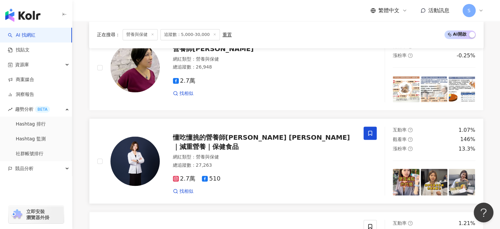
click at [367, 136] on span at bounding box center [370, 132] width 13 height 13
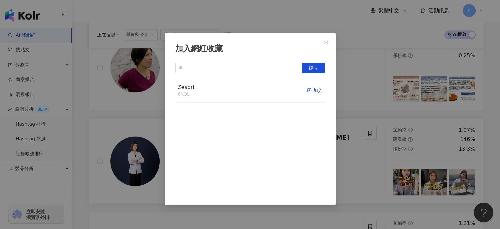
click at [308, 88] on div "加入" at bounding box center [314, 90] width 15 height 7
click at [325, 43] on icon "close" at bounding box center [326, 42] width 5 height 5
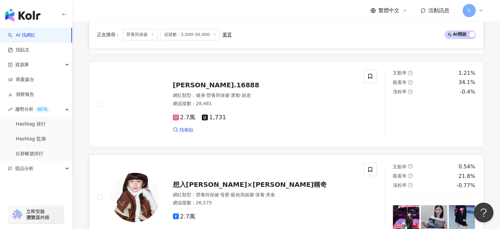
scroll to position [1151, 0]
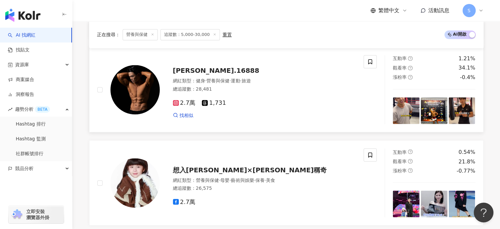
click at [354, 118] on div "找相似" at bounding box center [264, 115] width 183 height 7
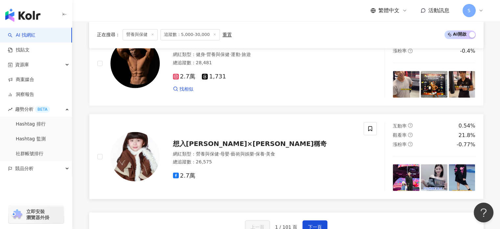
scroll to position [1250, 0]
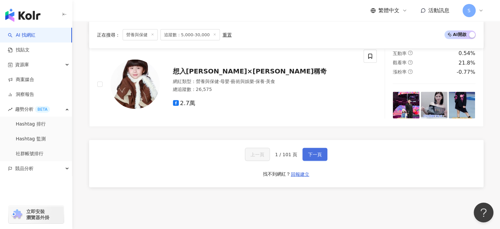
click at [319, 157] on span "下一頁" at bounding box center [315, 153] width 14 height 5
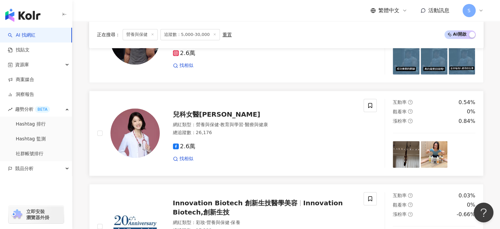
scroll to position [724, 0]
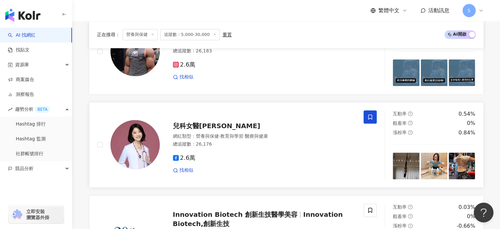
click at [369, 120] on icon at bounding box center [370, 117] width 6 height 6
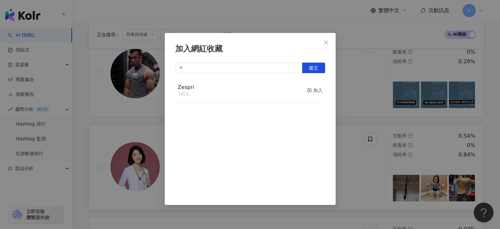
scroll to position [691, 0]
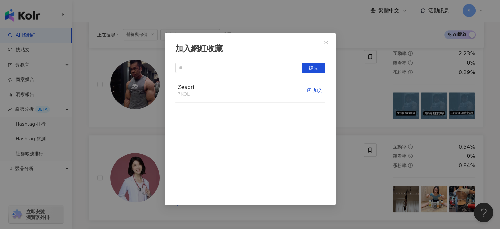
click at [311, 88] on div "加入" at bounding box center [314, 90] width 15 height 7
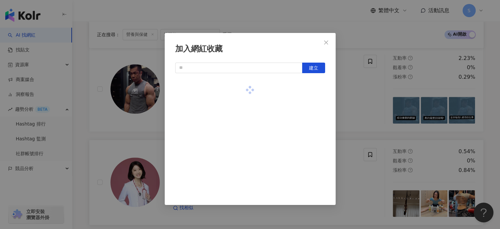
scroll to position [625, 0]
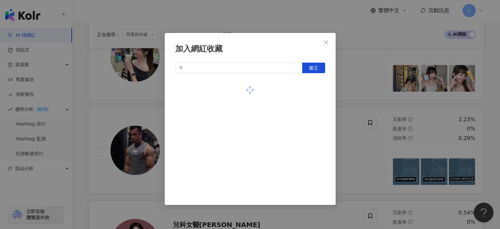
click at [372, 94] on div "加入網紅收藏 建立" at bounding box center [250, 114] width 500 height 229
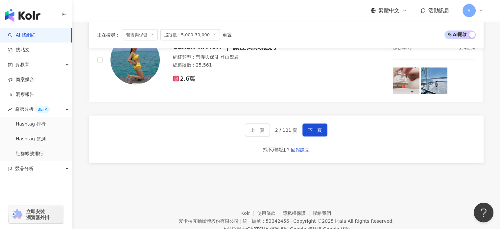
scroll to position [1300, 0]
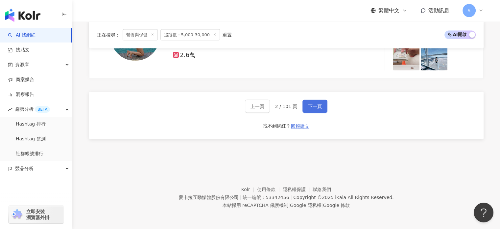
click at [312, 104] on span "下一頁" at bounding box center [315, 106] width 14 height 5
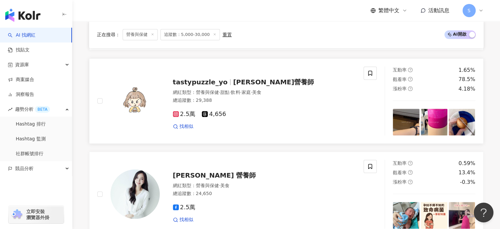
scroll to position [610, 0]
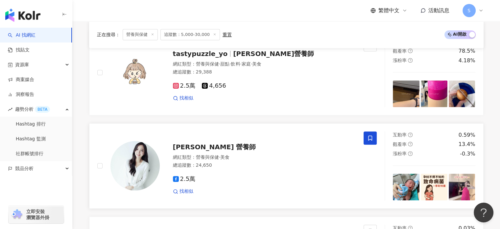
click at [374, 142] on span at bounding box center [370, 137] width 13 height 13
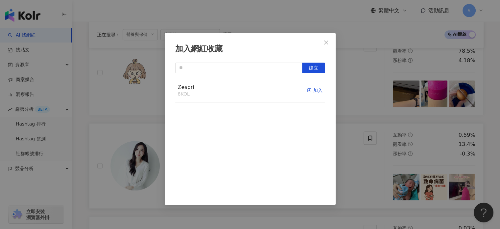
click at [310, 92] on div "加入" at bounding box center [314, 90] width 15 height 7
click at [365, 110] on div "加入網紅收藏 建立" at bounding box center [250, 114] width 500 height 229
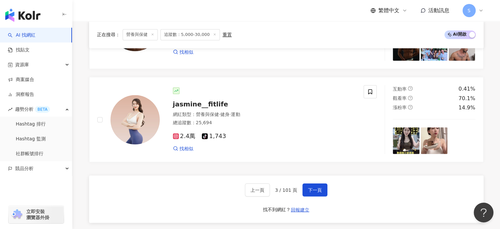
scroll to position [1235, 0]
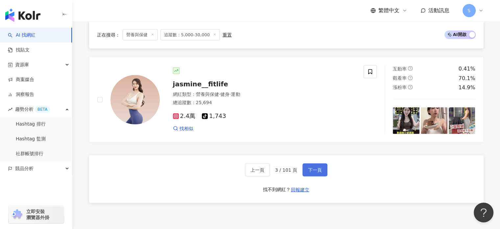
click at [317, 176] on button "下一頁" at bounding box center [315, 169] width 25 height 13
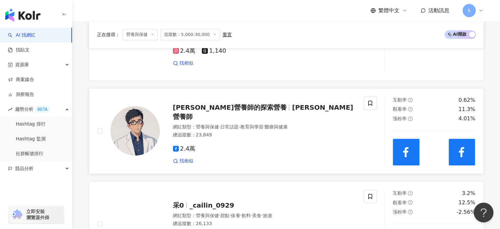
scroll to position [288, 0]
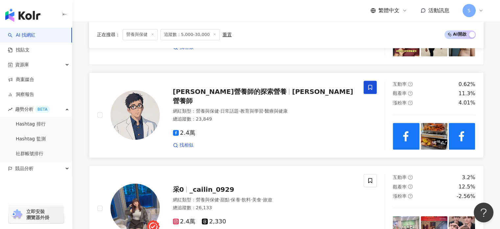
click at [371, 90] on icon at bounding box center [370, 87] width 6 height 6
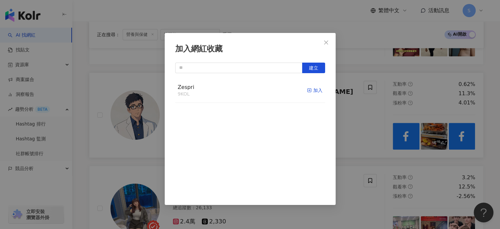
click at [311, 90] on div "加入" at bounding box center [314, 90] width 15 height 7
click at [396, 143] on div "加入網紅收藏 建立" at bounding box center [250, 114] width 500 height 229
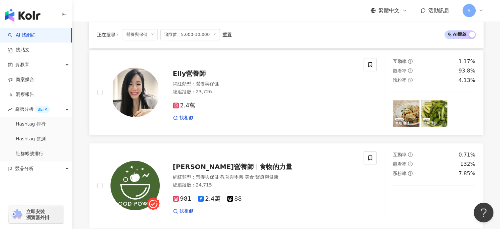
scroll to position [485, 0]
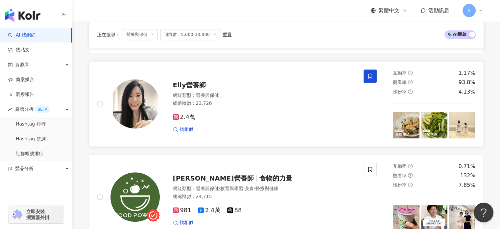
click at [373, 82] on span at bounding box center [370, 75] width 13 height 13
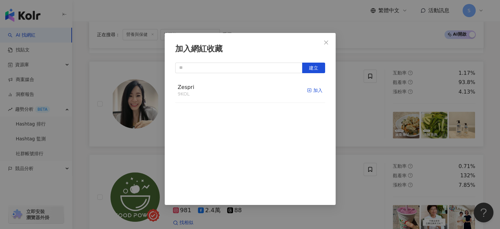
click at [313, 93] on div "加入" at bounding box center [314, 90] width 15 height 7
click at [359, 109] on div "加入網紅收藏 建立" at bounding box center [250, 114] width 500 height 229
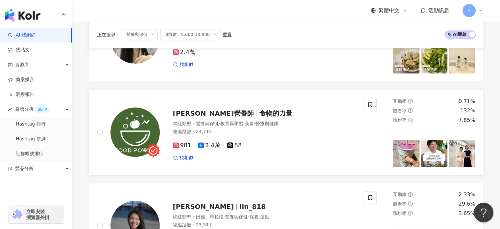
scroll to position [551, 0]
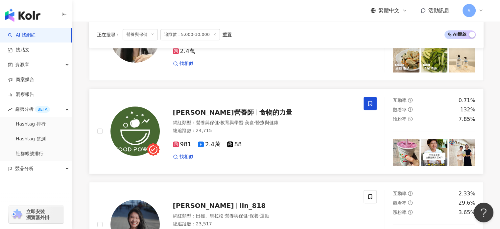
click at [367, 110] on span at bounding box center [370, 103] width 13 height 13
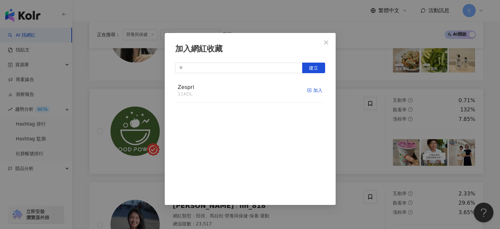
click at [311, 87] on button "加入" at bounding box center [314, 91] width 15 height 14
click at [374, 136] on div "加入網紅收藏 建立" at bounding box center [250, 114] width 500 height 229
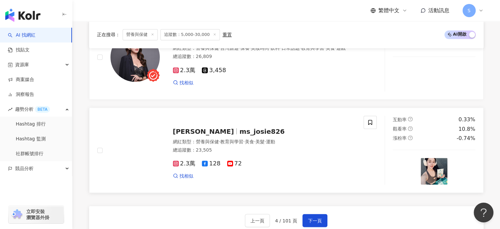
scroll to position [1209, 0]
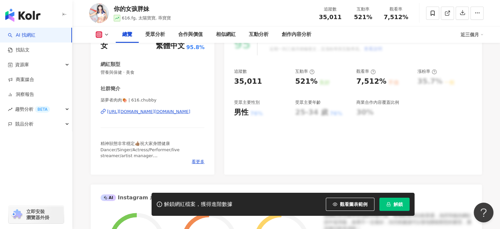
scroll to position [66, 0]
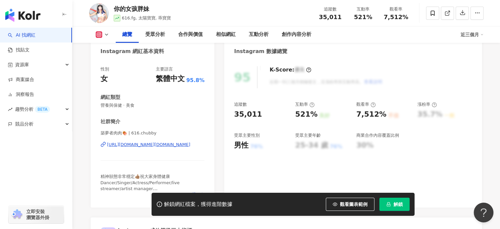
click at [154, 146] on div "[URL][DOMAIN_NAME][DOMAIN_NAME]" at bounding box center [148, 144] width 83 height 6
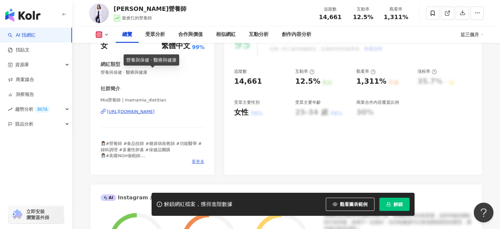
click at [196, 129] on div "社群簡介 [PERSON_NAME]營養師 | mamamia_dietitian [URL][DOMAIN_NAME] 👩🏻‍⚕️#營養師 #食品技師 #糖…" at bounding box center [153, 124] width 104 height 79
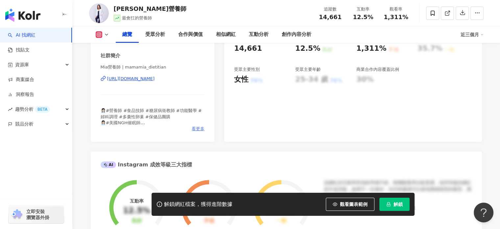
click at [196, 129] on span "看更多" at bounding box center [198, 129] width 13 height 6
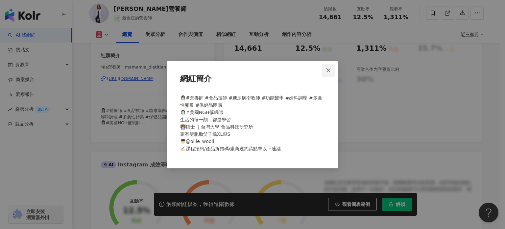
click at [334, 72] on span "Close" at bounding box center [328, 69] width 13 height 5
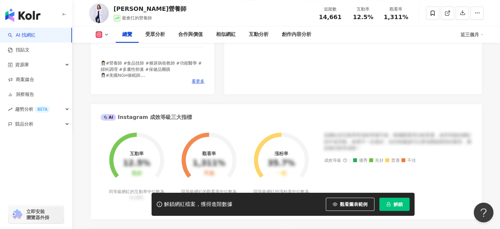
scroll to position [99, 0]
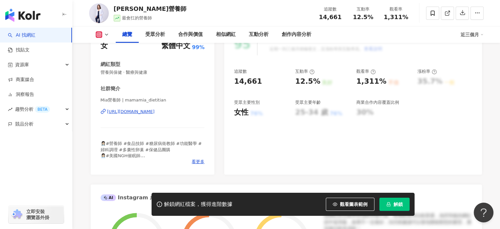
click at [155, 114] on div "https://www.instagram.com/mamamia_dietitian/" at bounding box center [131, 112] width 48 height 6
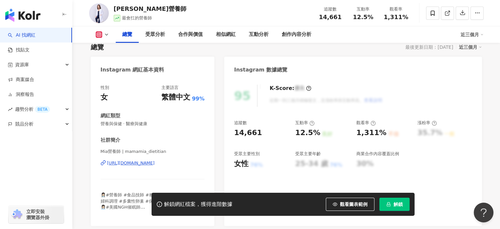
scroll to position [0, 0]
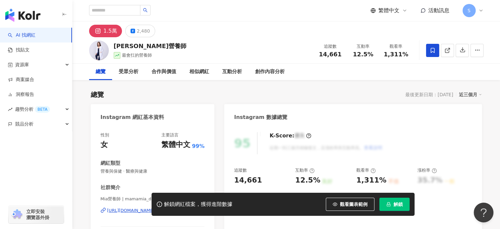
click at [428, 55] on span at bounding box center [432, 50] width 13 height 13
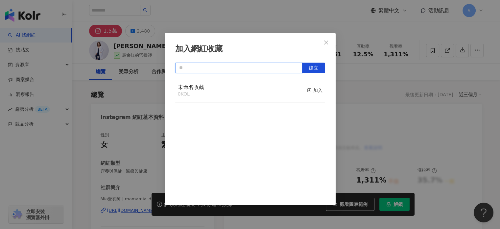
drag, startPoint x: 284, startPoint y: 66, endPoint x: 232, endPoint y: 37, distance: 59.9
click at [284, 65] on input "text" at bounding box center [238, 67] width 127 height 11
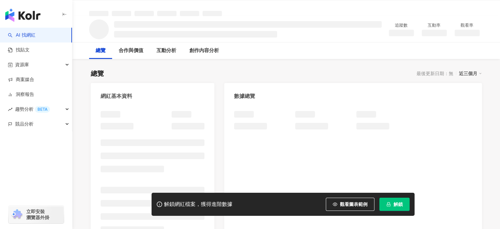
scroll to position [33, 0]
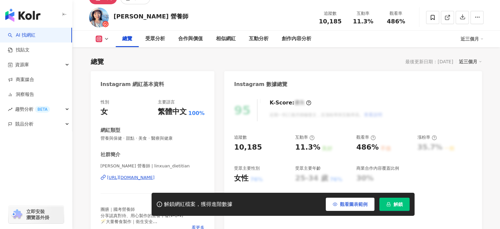
scroll to position [26, 0]
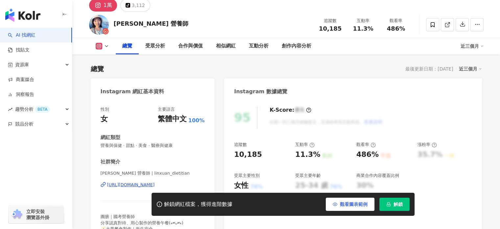
click at [357, 202] on span "觀看圖表範例" at bounding box center [354, 203] width 28 height 5
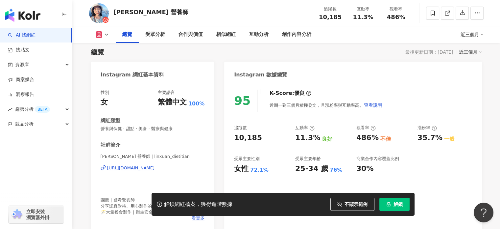
scroll to position [59, 0]
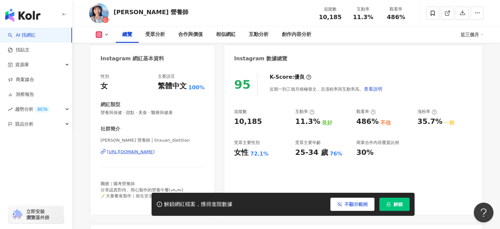
click at [349, 203] on span "不顯示範例" at bounding box center [356, 203] width 23 height 5
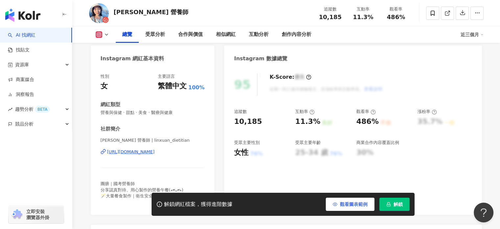
click at [349, 202] on span "觀看圖表範例" at bounding box center [354, 203] width 28 height 5
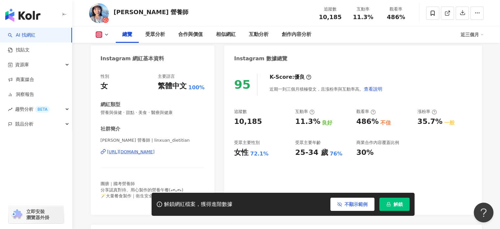
click at [348, 201] on span "不顯示範例" at bounding box center [356, 203] width 23 height 5
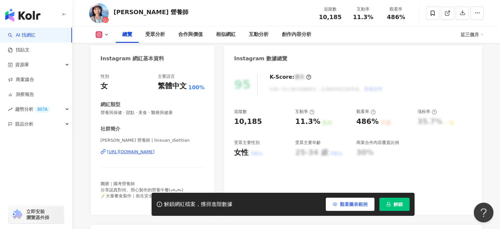
click at [348, 201] on span "觀看圖表範例" at bounding box center [354, 203] width 28 height 5
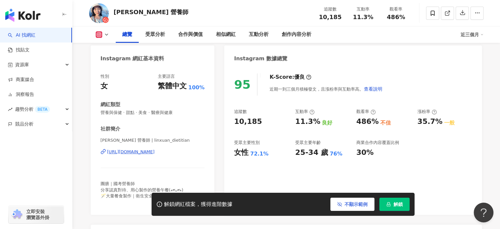
click at [348, 201] on span "不顯示範例" at bounding box center [356, 203] width 23 height 5
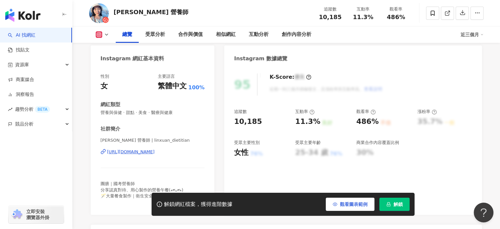
click at [347, 200] on button "觀看圖表範例" at bounding box center [350, 203] width 49 height 13
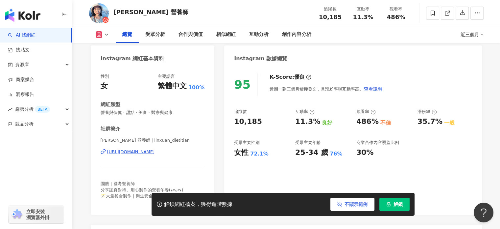
click at [345, 198] on button "不顯示範例" at bounding box center [353, 203] width 44 height 13
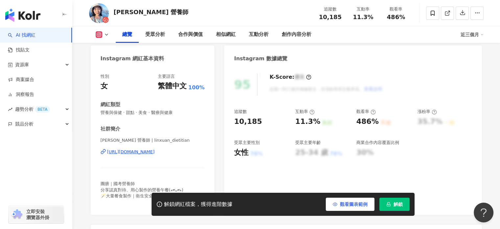
click at [345, 198] on button "觀看圖表範例" at bounding box center [350, 203] width 49 height 13
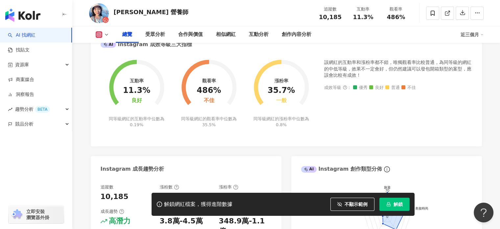
scroll to position [223, 0]
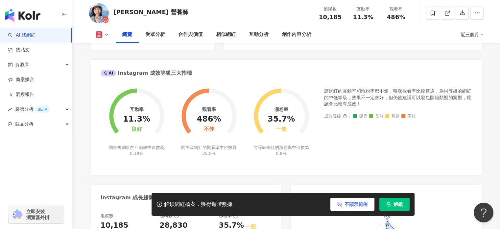
click at [345, 202] on span "不顯示範例" at bounding box center [356, 203] width 23 height 5
click at [344, 202] on span "觀看圖表範例" at bounding box center [354, 203] width 28 height 5
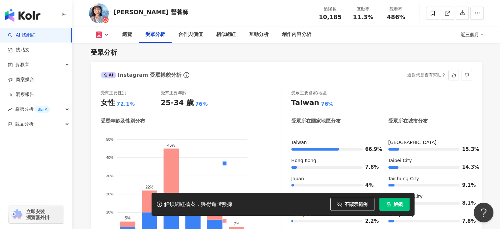
scroll to position [585, 0]
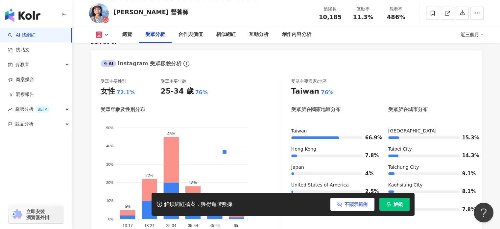
click at [334, 207] on button "不顯示範例" at bounding box center [353, 203] width 44 height 13
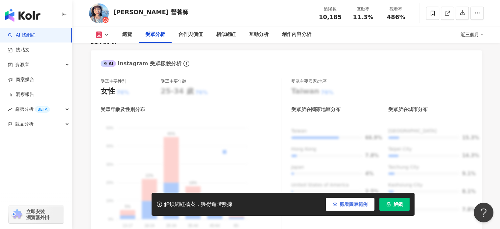
click at [337, 204] on icon "button" at bounding box center [335, 204] width 5 height 5
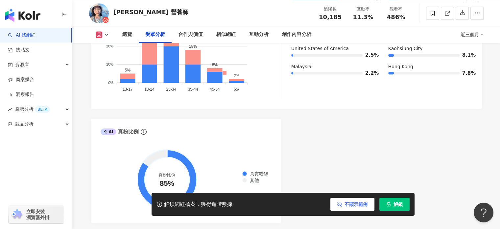
scroll to position [749, 0]
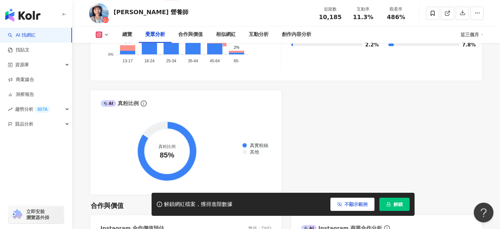
drag, startPoint x: 423, startPoint y: 102, endPoint x: 402, endPoint y: 108, distance: 21.6
click at [422, 103] on div "AI Instagram 受眾樣貌分析 受眾主要性別 女性 72.1% 受眾主要年齡 25-34 歲 76% 受眾年齡及性別分布 男性 女性 50% 50% …" at bounding box center [286, 40] width 391 height 308
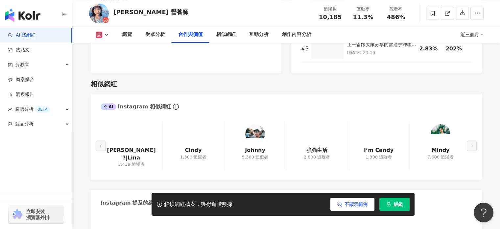
scroll to position [1078, 0]
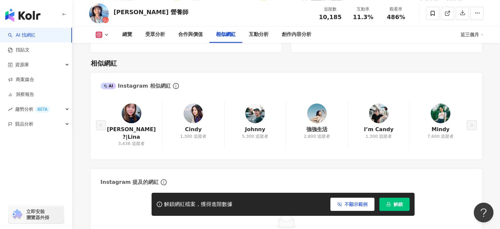
click at [345, 203] on span "不顯示範例" at bounding box center [356, 203] width 23 height 5
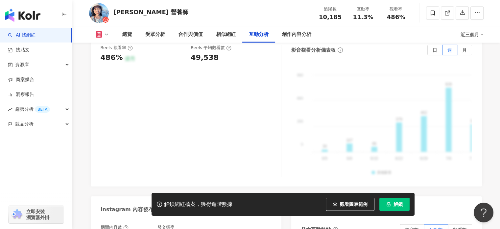
scroll to position [1539, 0]
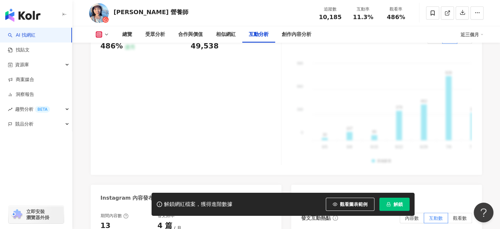
scroll to position [26, 0]
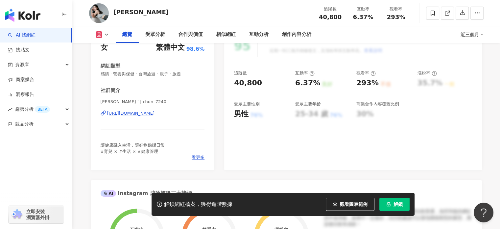
scroll to position [99, 0]
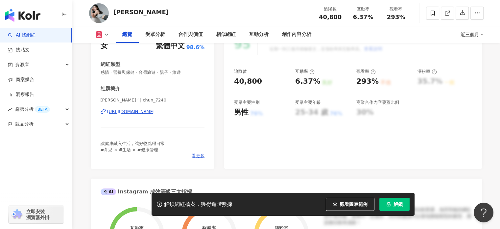
click at [145, 112] on div "[URL][DOMAIN_NAME]" at bounding box center [131, 112] width 48 height 6
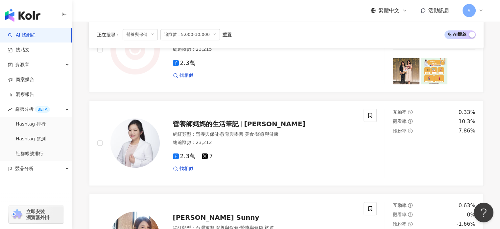
scroll to position [559, 0]
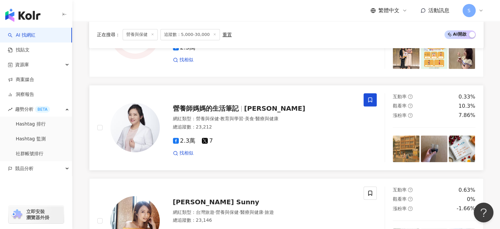
click at [367, 100] on span at bounding box center [370, 99] width 13 height 13
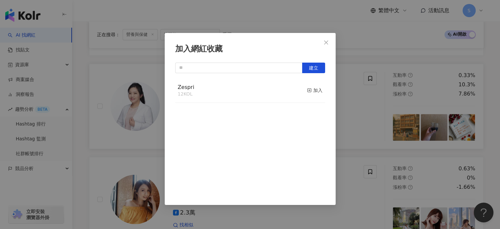
scroll to position [592, 0]
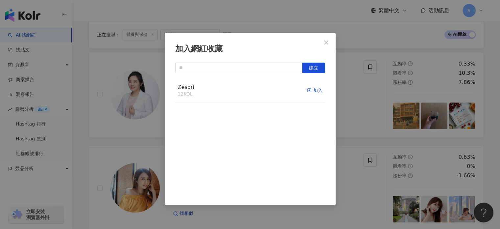
click at [311, 91] on div "加入" at bounding box center [314, 90] width 15 height 7
click at [363, 116] on div "加入網紅收藏 建立" at bounding box center [250, 114] width 500 height 229
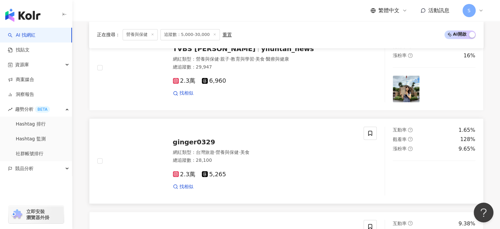
scroll to position [1053, 0]
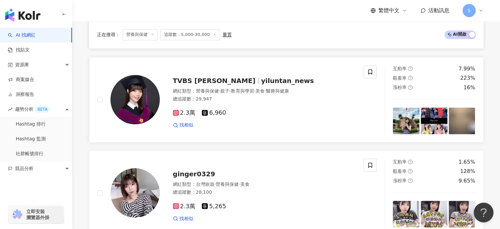
click at [261, 81] on span "yiluntan_news" at bounding box center [287, 81] width 53 height 8
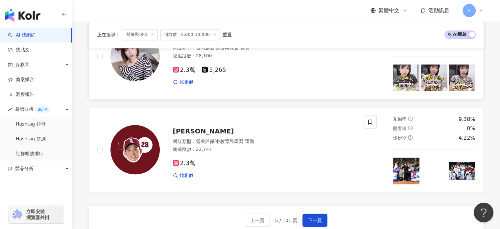
scroll to position [1250, 0]
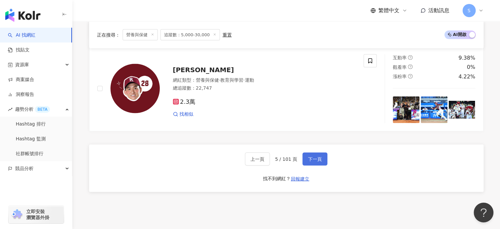
click at [312, 156] on span "下一頁" at bounding box center [315, 158] width 14 height 5
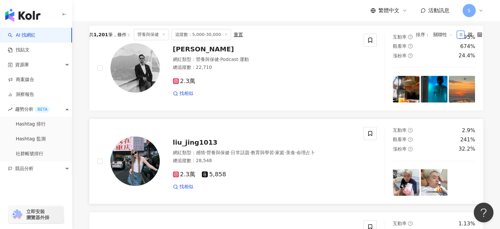
scroll to position [171, 0]
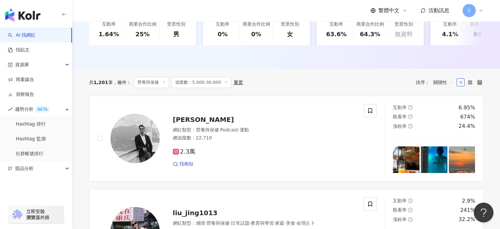
click at [443, 85] on span "關聯性" at bounding box center [444, 82] width 20 height 11
click at [440, 121] on div "漲粉率" at bounding box center [443, 122] width 16 height 7
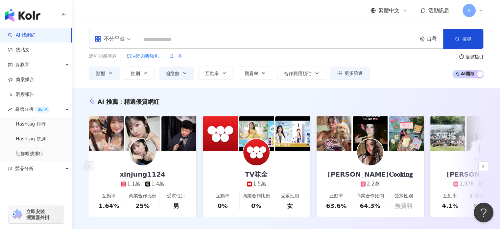
click at [276, 33] on div "不分平台 台灣 搜尋" at bounding box center [286, 39] width 395 height 20
click at [281, 40] on input "search" at bounding box center [277, 39] width 274 height 12
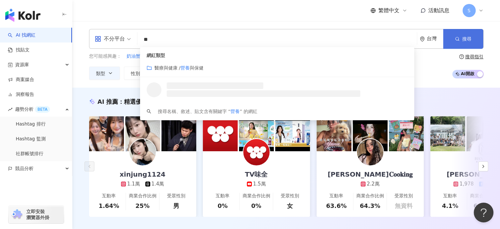
type input "**"
click at [465, 34] on button "搜尋" at bounding box center [463, 39] width 40 height 20
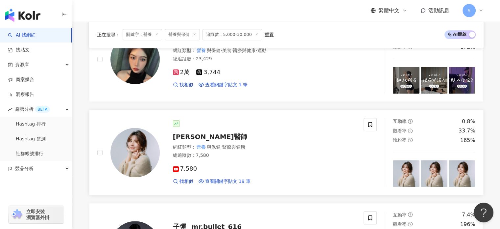
scroll to position [583, 0]
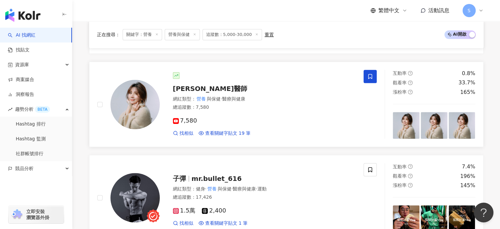
click at [370, 75] on icon at bounding box center [370, 76] width 6 height 6
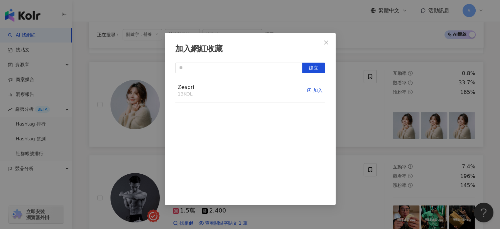
click at [308, 87] on div "加入" at bounding box center [314, 90] width 15 height 7
click at [351, 108] on div "加入網紅收藏 建立" at bounding box center [250, 114] width 500 height 229
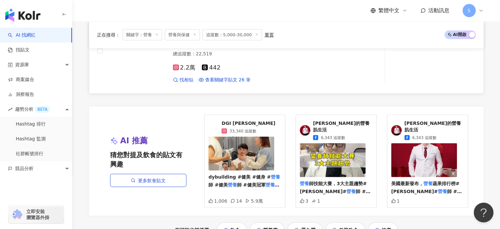
scroll to position [1339, 0]
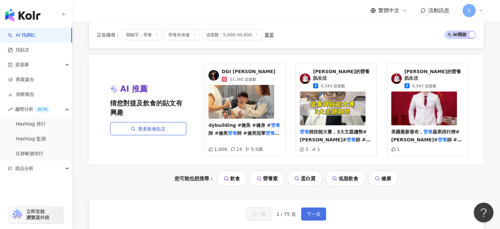
click at [319, 211] on span "下一頁" at bounding box center [314, 213] width 14 height 5
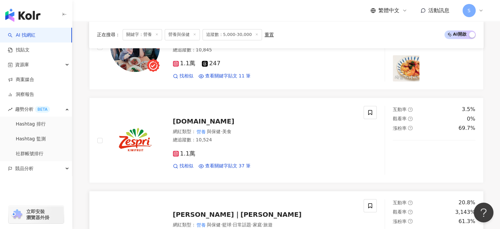
scroll to position [1046, 0]
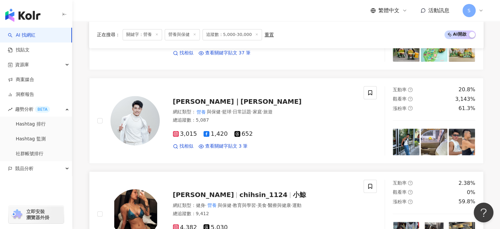
click at [239, 190] on span "chihsin_1124" at bounding box center [263, 194] width 48 height 8
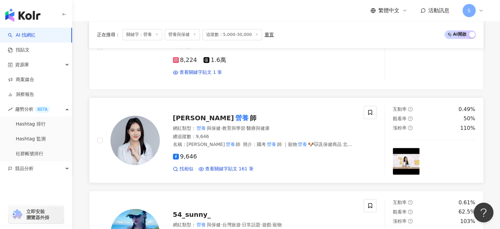
scroll to position [355, 0]
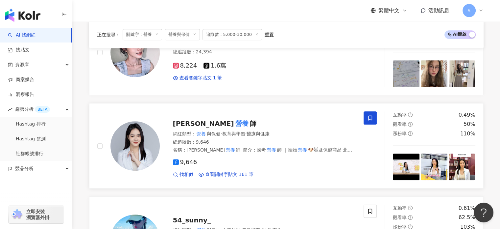
click at [374, 117] on span at bounding box center [370, 117] width 13 height 13
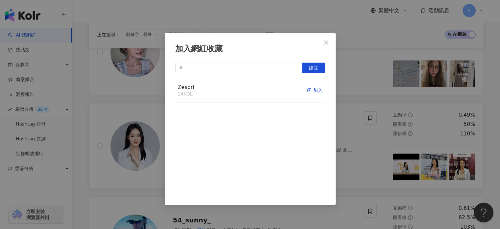
click at [307, 87] on span "button" at bounding box center [309, 89] width 5 height 5
drag, startPoint x: 328, startPoint y: 38, endPoint x: 319, endPoint y: 46, distance: 11.9
click at [328, 38] on button "Close" at bounding box center [326, 42] width 13 height 13
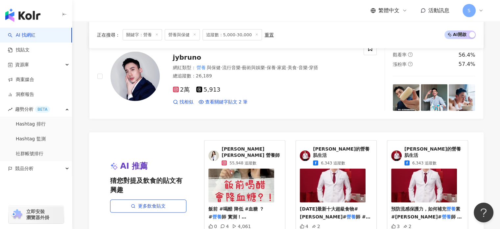
scroll to position [1342, 0]
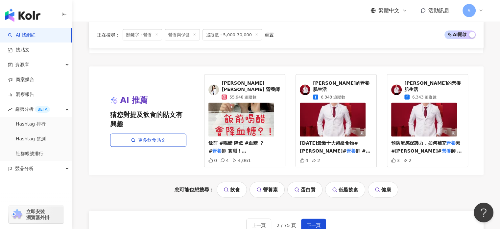
click at [249, 80] on span "陳怡婷 Cynthia 營養師" at bounding box center [252, 86] width 60 height 13
click at [310, 222] on span "下一頁" at bounding box center [314, 224] width 14 height 5
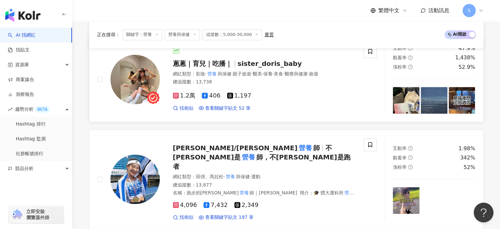
scroll to position [351, 0]
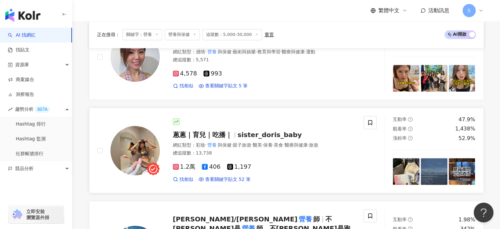
click at [216, 135] on span "蔥蔥｜育兒｜吃播｜" at bounding box center [202, 135] width 59 height 8
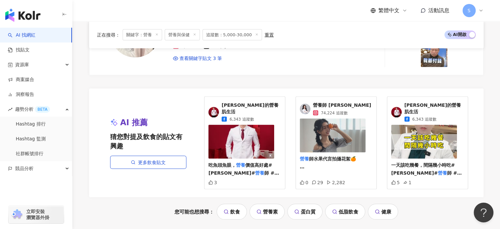
scroll to position [1337, 0]
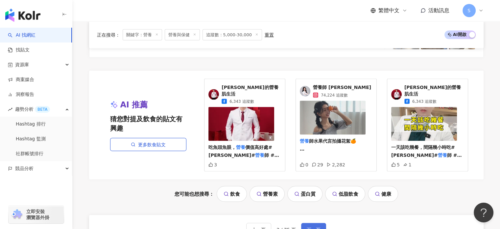
click at [322, 223] on button "下一頁" at bounding box center [313, 229] width 25 height 13
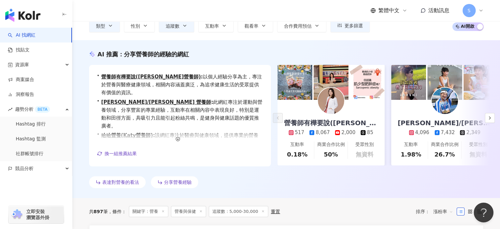
scroll to position [33, 0]
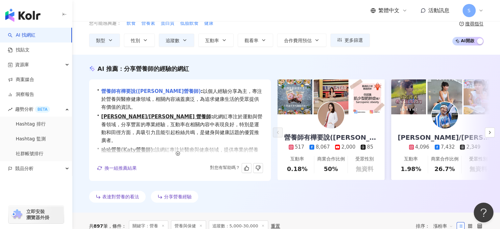
click at [159, 90] on link "營養師有樺要說(簡鈺樺營養師)" at bounding box center [151, 91] width 100 height 6
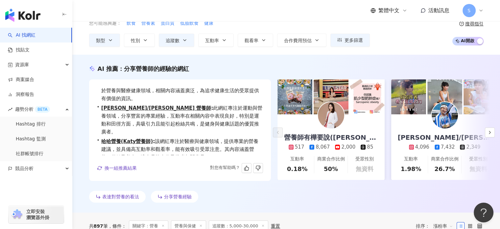
scroll to position [16, 0]
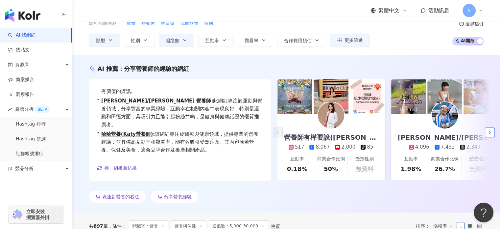
click at [489, 130] on icon "button" at bounding box center [489, 132] width 5 height 5
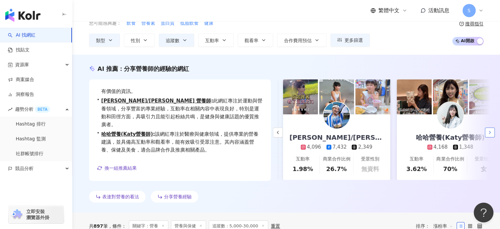
scroll to position [0, 114]
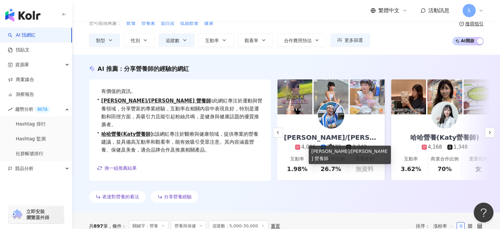
click at [347, 135] on div "瑾瑾/Jenny 營養師" at bounding box center [331, 137] width 107 height 9
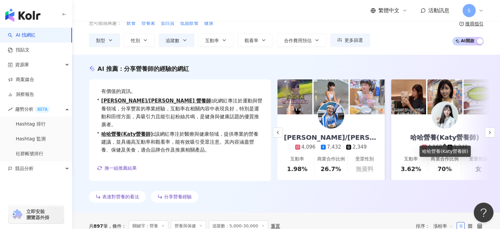
click at [440, 139] on div "哈哈營養(Katy營養師)" at bounding box center [445, 137] width 82 height 9
click at [492, 129] on button "button" at bounding box center [490, 132] width 10 height 10
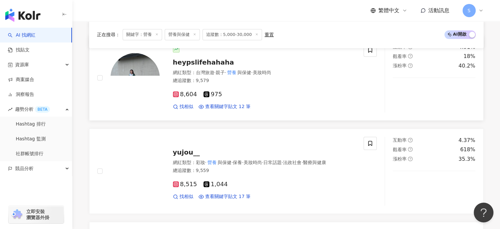
scroll to position [493, 0]
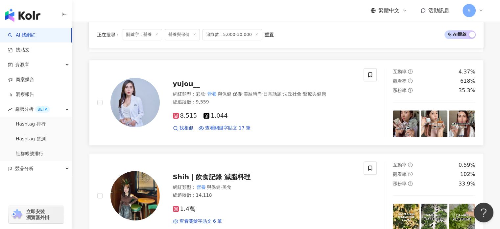
click at [185, 80] on span "yujou__" at bounding box center [186, 84] width 27 height 8
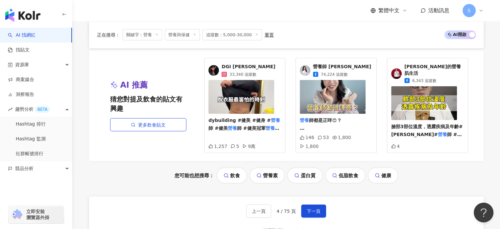
scroll to position [1349, 0]
click at [312, 208] on span "下一頁" at bounding box center [314, 210] width 14 height 5
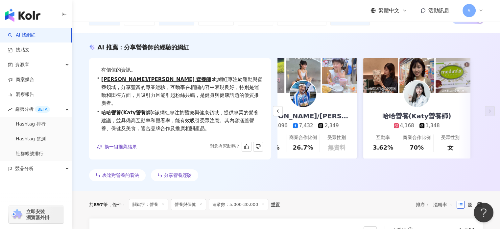
scroll to position [66, 0]
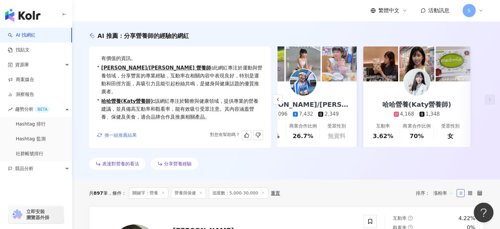
click at [133, 135] on span "換一組推薦結果" at bounding box center [121, 134] width 32 height 5
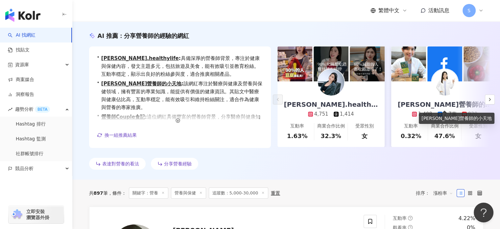
click at [443, 103] on div "林俐岑營養師的小天地" at bounding box center [444, 104] width 107 height 9
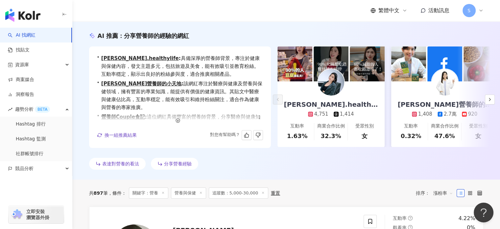
scroll to position [24, 0]
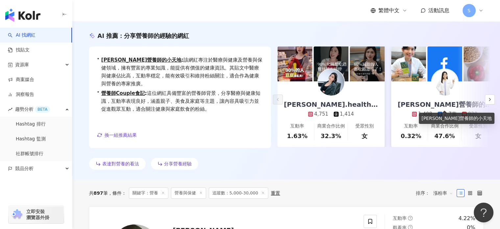
click at [430, 104] on div "林俐岑營養師的小天地" at bounding box center [444, 104] width 107 height 9
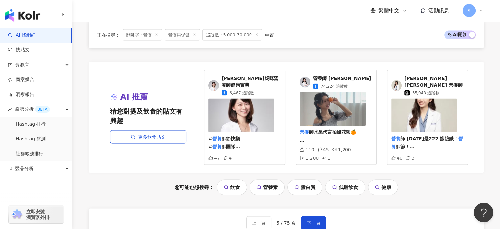
scroll to position [1349, 0]
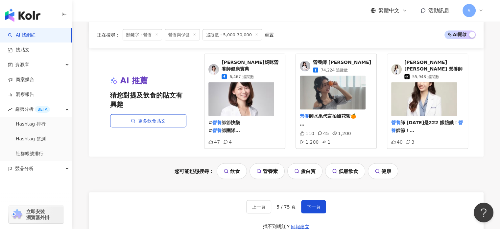
click at [316, 213] on div "上一頁 5 / 75 頁 下一頁 找不到網紅？ 回報建立" at bounding box center [286, 215] width 395 height 47
click at [318, 207] on span "下一頁" at bounding box center [314, 206] width 14 height 5
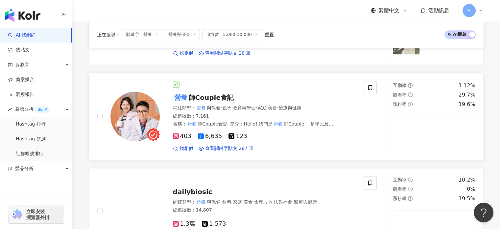
scroll to position [757, 0]
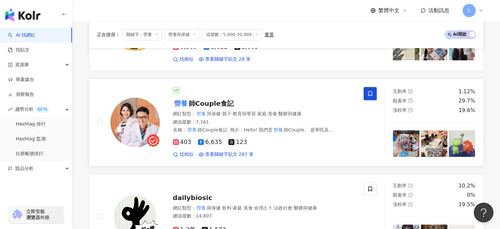
click at [375, 94] on span at bounding box center [370, 93] width 13 height 13
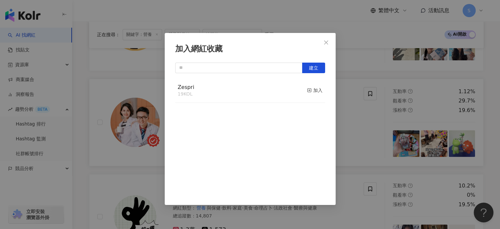
click at [311, 87] on button "加入" at bounding box center [314, 91] width 15 height 14
click at [326, 42] on icon "close" at bounding box center [326, 42] width 4 height 4
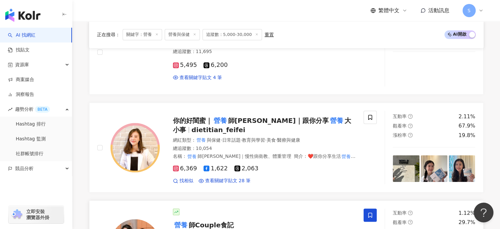
scroll to position [625, 0]
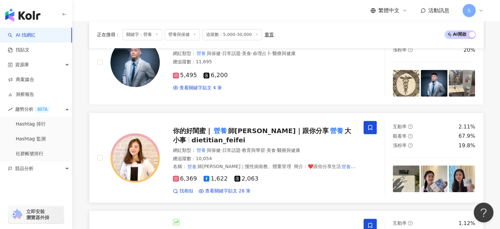
click at [367, 126] on span at bounding box center [370, 127] width 13 height 13
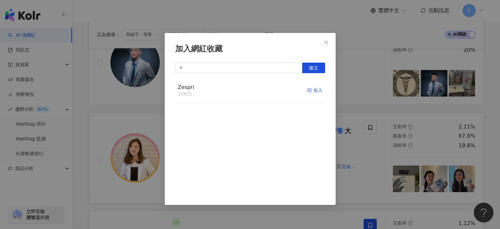
click at [309, 89] on div "加入" at bounding box center [314, 90] width 15 height 7
drag, startPoint x: 325, startPoint y: 43, endPoint x: 339, endPoint y: 63, distance: 25.1
click at [325, 43] on icon "close" at bounding box center [326, 42] width 4 height 4
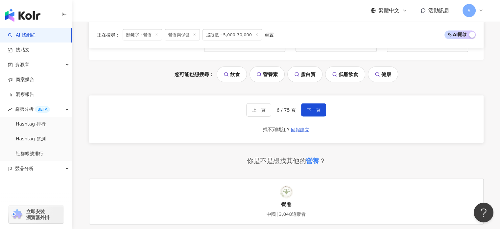
scroll to position [1365, 0]
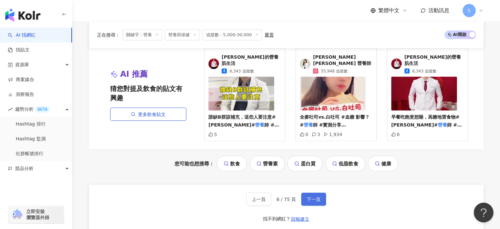
click at [321, 192] on button "下一頁" at bounding box center [313, 198] width 25 height 13
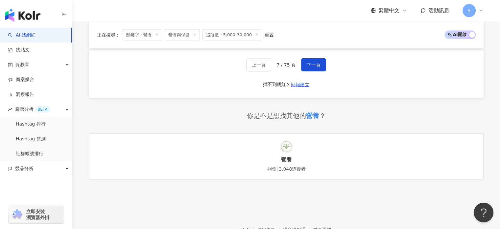
scroll to position [1453, 0]
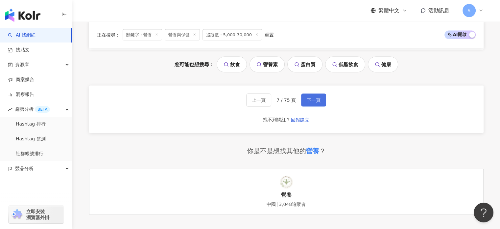
click at [316, 93] on button "下一頁" at bounding box center [313, 99] width 25 height 13
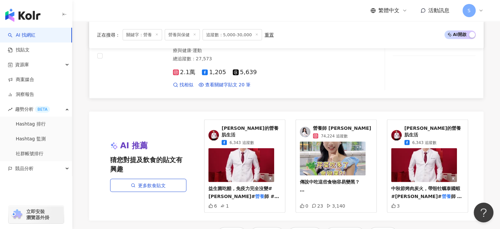
scroll to position [1382, 0]
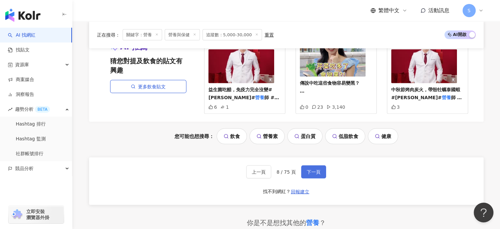
click at [314, 168] on button "下一頁" at bounding box center [313, 171] width 25 height 13
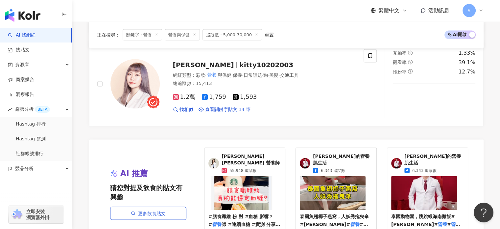
scroll to position [1354, 0]
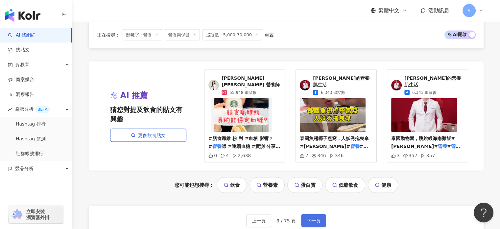
click at [321, 214] on button "下一頁" at bounding box center [313, 220] width 25 height 13
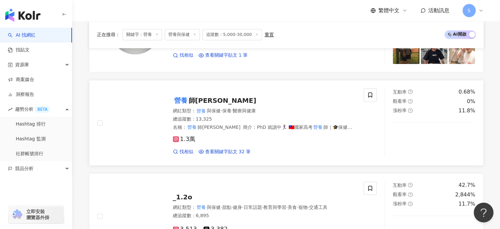
scroll to position [855, 0]
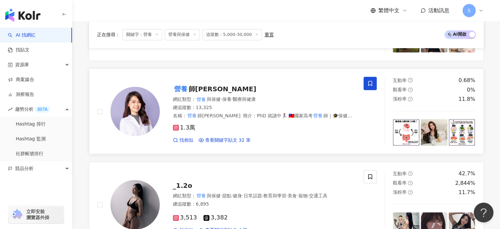
click at [369, 81] on icon at bounding box center [370, 83] width 4 height 5
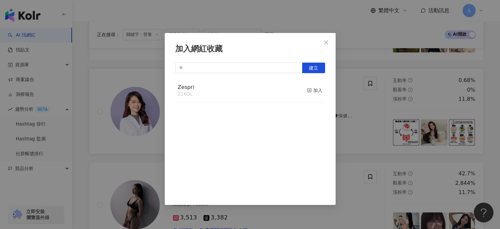
click at [309, 85] on button "加入" at bounding box center [314, 91] width 15 height 14
click at [330, 37] on button "Close" at bounding box center [326, 42] width 13 height 13
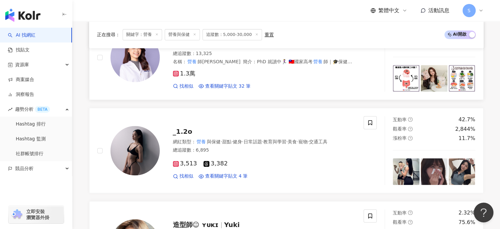
scroll to position [921, 0]
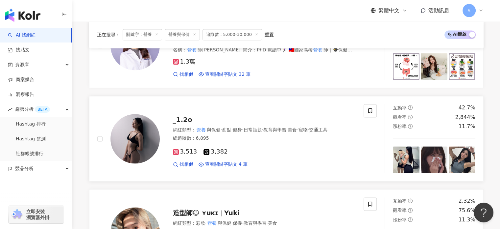
click at [177, 115] on span "_1.2o" at bounding box center [182, 119] width 19 height 8
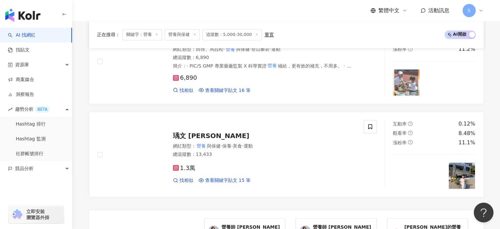
scroll to position [1217, 0]
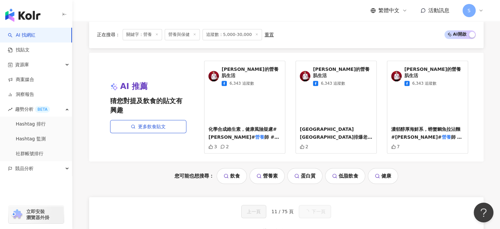
scroll to position [0, 0]
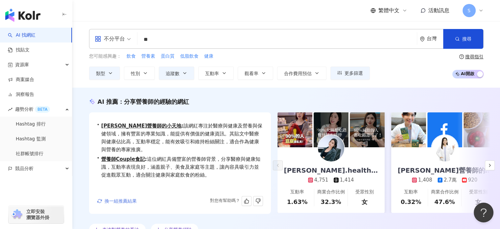
click at [126, 198] on span "換一組推薦結果" at bounding box center [121, 200] width 32 height 5
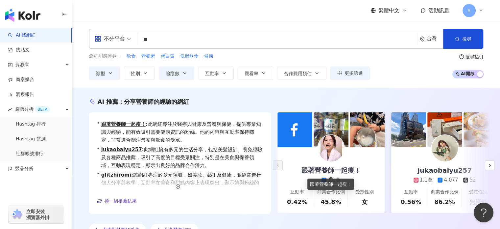
click at [343, 169] on div "跟著營養師一起瘦！" at bounding box center [331, 169] width 72 height 9
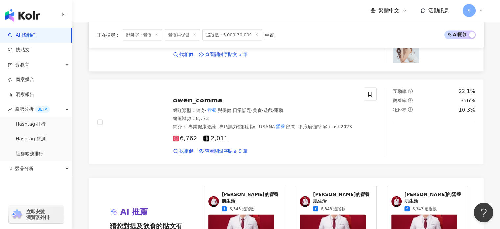
scroll to position [1349, 0]
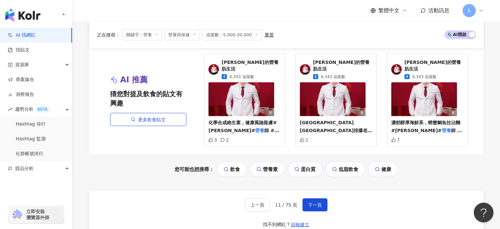
drag, startPoint x: 318, startPoint y: 197, endPoint x: 322, endPoint y: 185, distance: 12.2
click at [318, 202] on span "下一頁" at bounding box center [315, 204] width 14 height 5
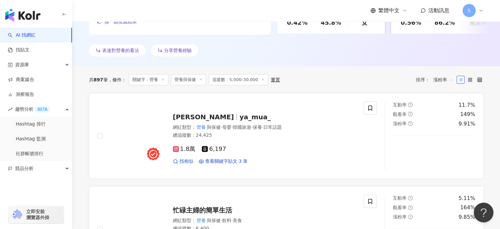
scroll to position [164, 0]
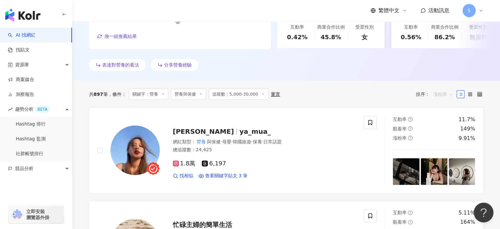
click at [436, 94] on span "漲粉率" at bounding box center [444, 94] width 20 height 11
click at [441, 155] on div "觀看率" at bounding box center [443, 151] width 16 height 7
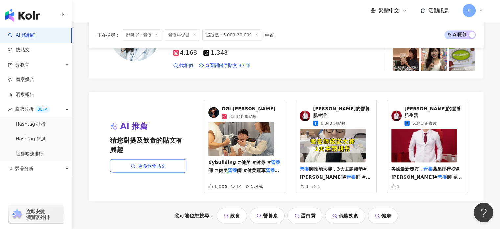
scroll to position [1349, 0]
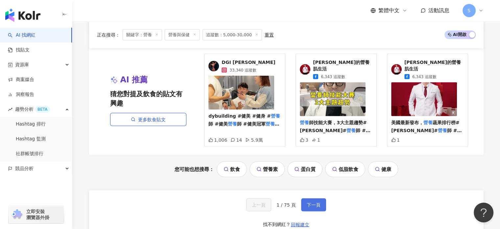
click at [321, 198] on button "下一頁" at bounding box center [313, 204] width 25 height 13
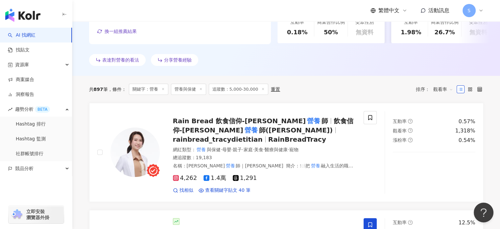
scroll to position [197, 0]
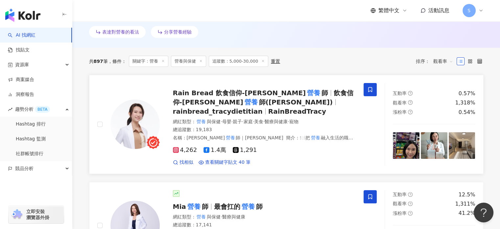
click at [369, 90] on icon at bounding box center [370, 90] width 6 height 6
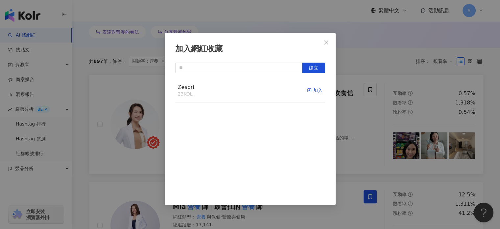
click at [308, 89] on div "加入" at bounding box center [314, 90] width 15 height 7
click at [325, 39] on button "Close" at bounding box center [326, 42] width 13 height 13
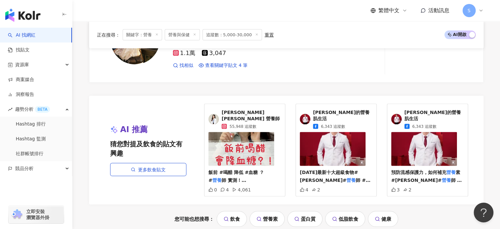
scroll to position [1349, 0]
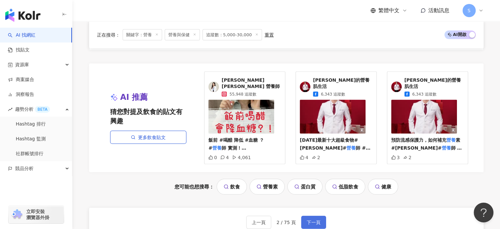
click at [314, 219] on span "下一頁" at bounding box center [314, 221] width 14 height 5
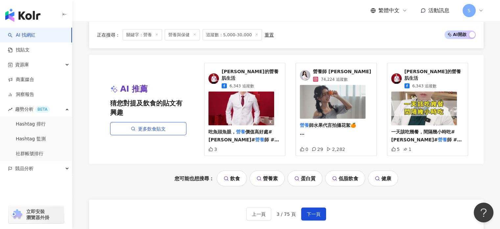
scroll to position [1341, 0]
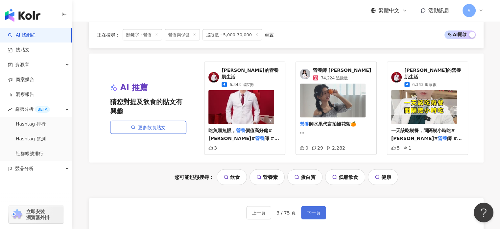
click at [312, 206] on button "下一頁" at bounding box center [313, 212] width 25 height 13
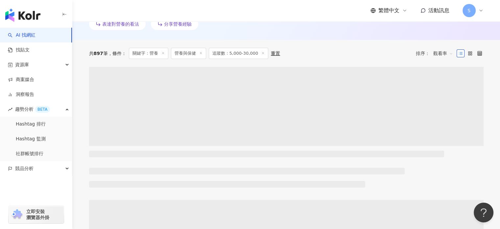
scroll to position [99, 0]
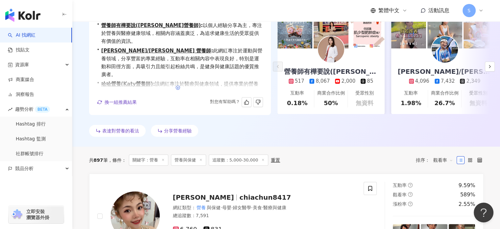
click at [179, 87] on icon "button" at bounding box center [178, 87] width 5 height 5
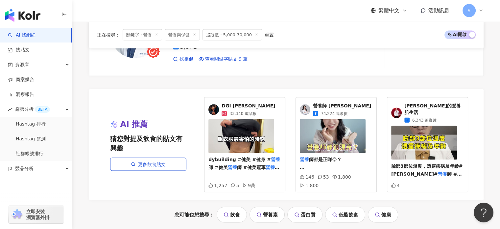
scroll to position [1349, 0]
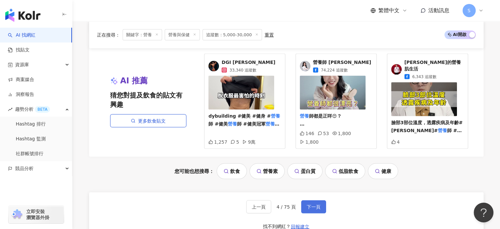
click at [316, 200] on button "下一頁" at bounding box center [313, 206] width 25 height 13
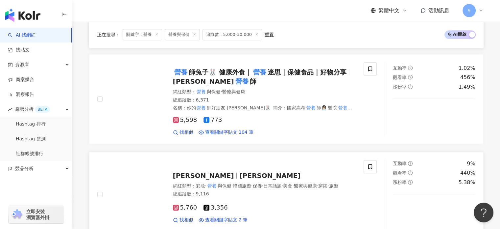
scroll to position [442, 0]
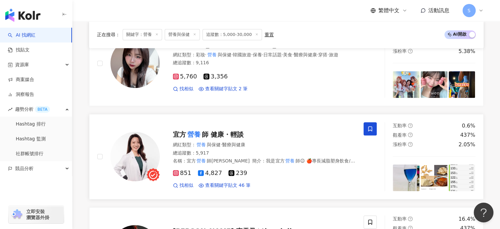
click at [364, 126] on span at bounding box center [370, 128] width 13 height 13
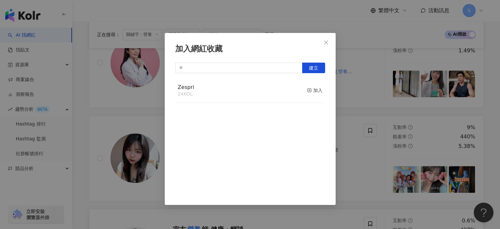
scroll to position [343, 0]
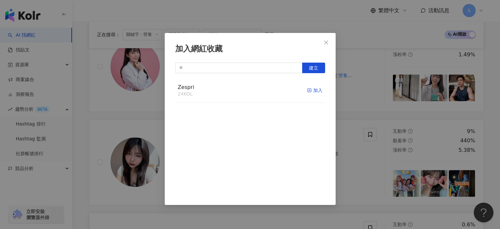
click at [307, 90] on icon "button" at bounding box center [309, 90] width 5 height 5
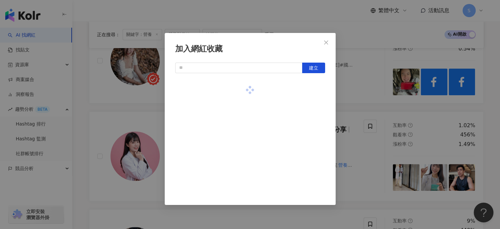
scroll to position [245, 0]
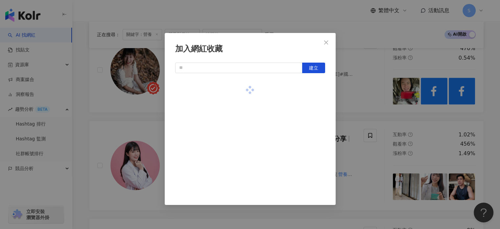
click at [375, 167] on div "加入網紅收藏 建立" at bounding box center [250, 114] width 500 height 229
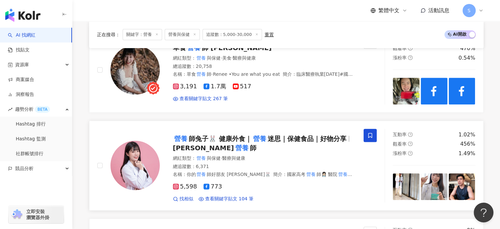
click at [365, 132] on span at bounding box center [370, 135] width 13 height 13
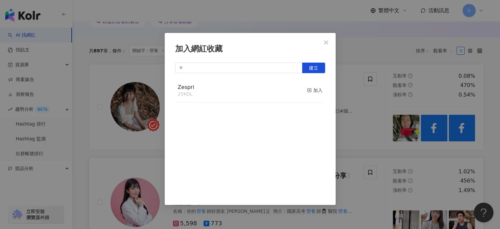
scroll to position [179, 0]
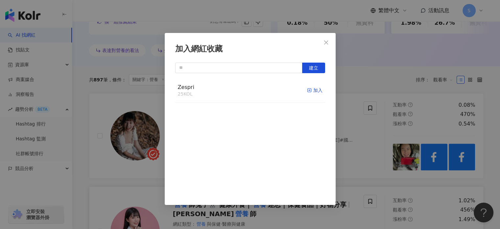
click at [310, 87] on div "加入" at bounding box center [314, 90] width 15 height 7
click at [353, 169] on div "加入網紅收藏 建立 Zespri 26 KOL 已加入" at bounding box center [250, 114] width 500 height 229
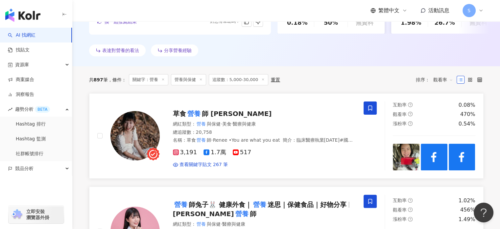
click at [364, 105] on span at bounding box center [370, 107] width 13 height 13
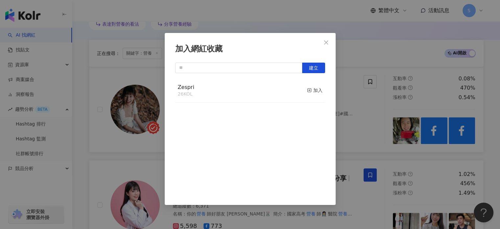
scroll to position [245, 0]
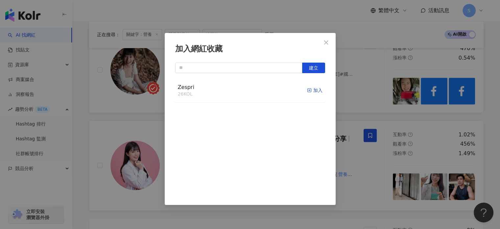
click at [314, 91] on div "加入" at bounding box center [314, 90] width 15 height 7
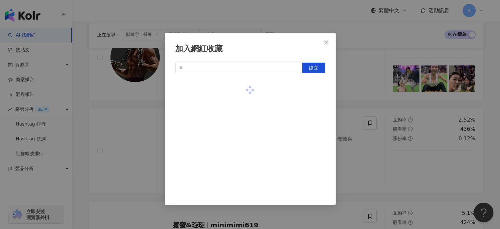
scroll to position [672, 0]
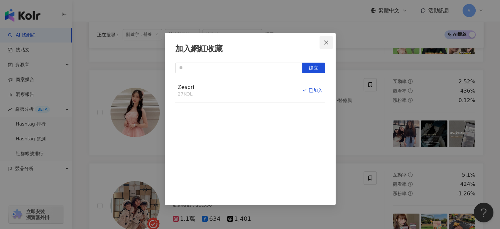
click at [329, 43] on span "Close" at bounding box center [326, 42] width 13 height 5
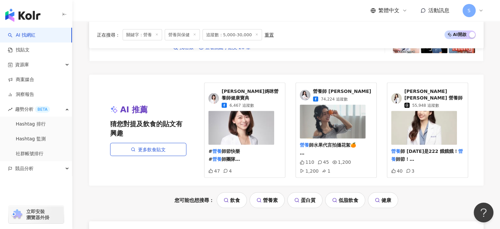
scroll to position [1363, 0]
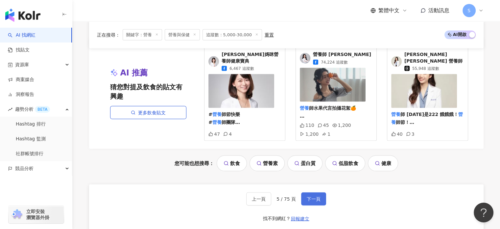
click at [317, 197] on span "下一頁" at bounding box center [314, 198] width 14 height 5
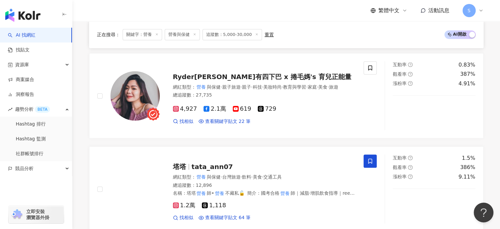
scroll to position [7, 0]
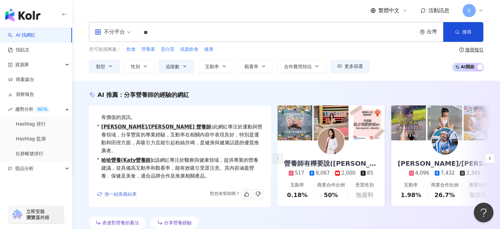
click at [116, 194] on span "換一組推薦結果" at bounding box center [121, 193] width 32 height 5
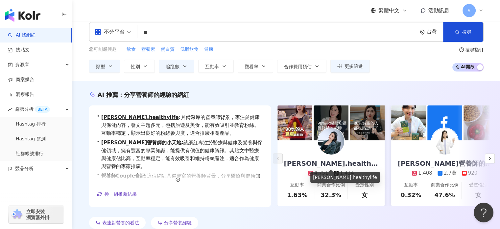
click at [315, 162] on div "jenny.healthylife" at bounding box center [331, 163] width 107 height 9
click at [491, 159] on icon "button" at bounding box center [489, 158] width 5 height 5
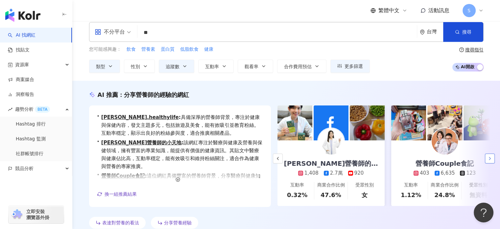
click at [489, 159] on icon "button" at bounding box center [489, 158] width 5 height 5
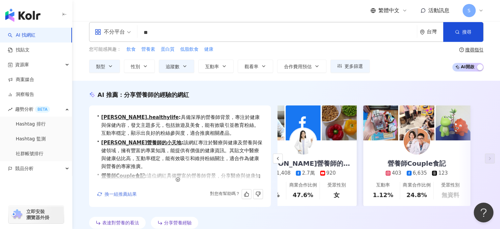
click at [121, 196] on span "換一組推薦結果" at bounding box center [121, 193] width 32 height 5
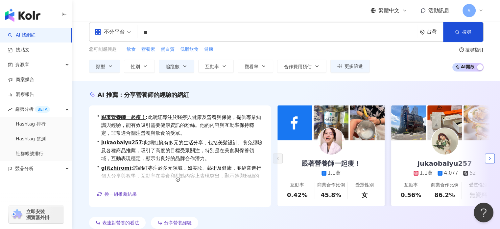
click at [487, 157] on icon "button" at bounding box center [489, 158] width 5 height 5
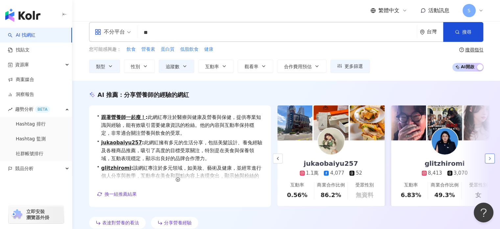
click at [488, 157] on icon "button" at bounding box center [489, 158] width 5 height 5
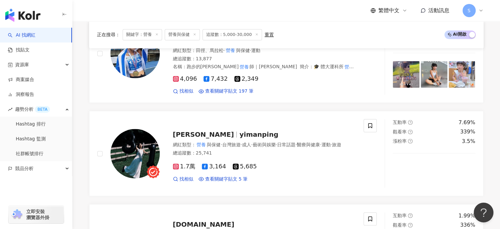
scroll to position [698, 0]
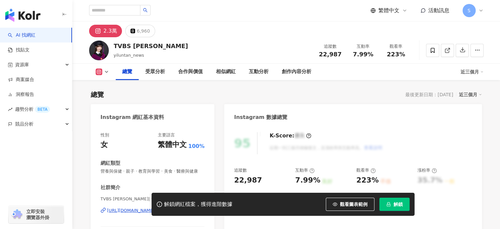
scroll to position [99, 0]
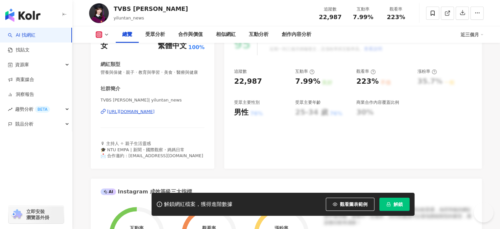
click at [155, 114] on div "https://www.instagram.com/yiluntan_news/" at bounding box center [131, 112] width 48 height 6
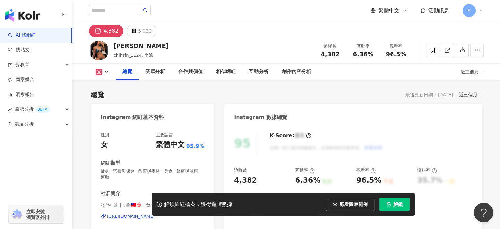
scroll to position [66, 0]
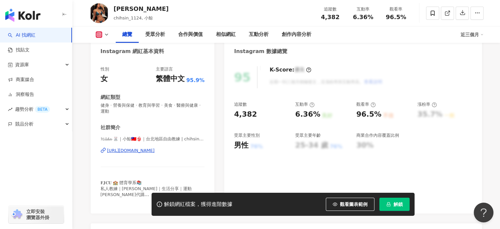
click at [140, 150] on div "https://www.instagram.com/chihsin_1124/" at bounding box center [131, 150] width 48 height 6
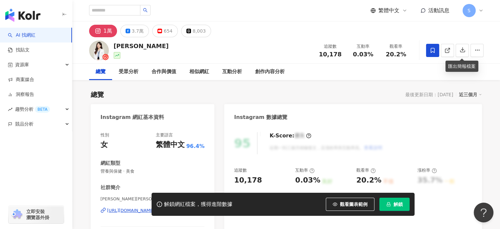
click at [433, 51] on icon at bounding box center [433, 50] width 6 height 6
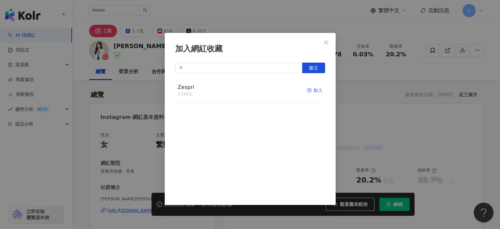
click at [308, 89] on div "加入" at bounding box center [314, 90] width 15 height 7
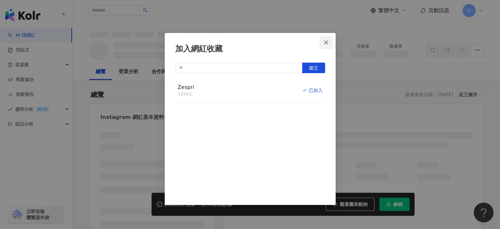
click at [326, 42] on icon "close" at bounding box center [326, 42] width 4 height 4
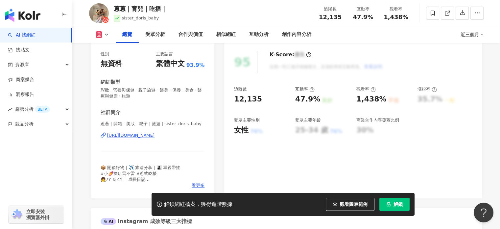
scroll to position [66, 0]
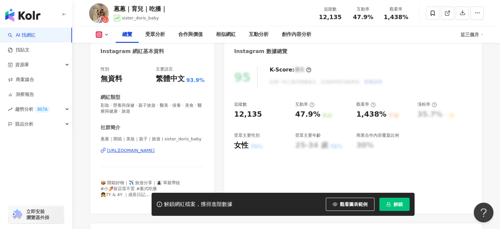
click at [155, 150] on div "https://www.instagram.com/sister_doris_baby/" at bounding box center [131, 150] width 48 height 6
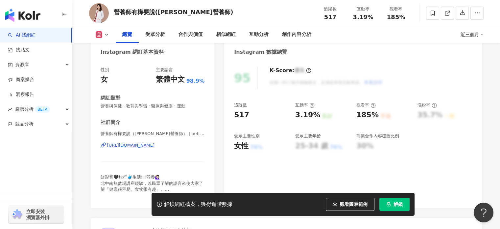
scroll to position [66, 0]
click at [155, 146] on div "https://www.instagram.com/bettydietitian/" at bounding box center [131, 144] width 48 height 6
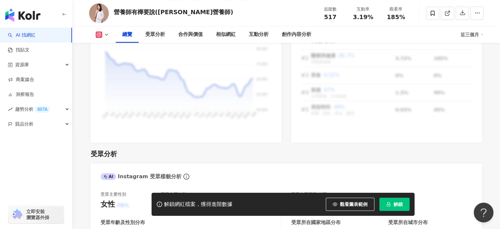
scroll to position [461, 0]
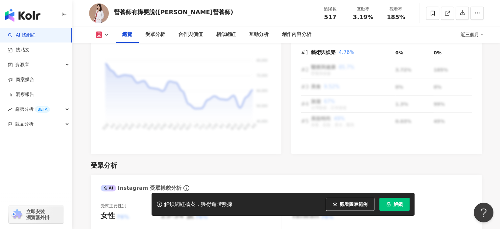
click at [108, 33] on icon at bounding box center [106, 34] width 5 height 5
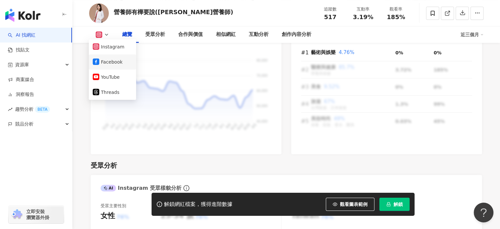
click at [108, 62] on button "Facebook" at bounding box center [112, 61] width 39 height 9
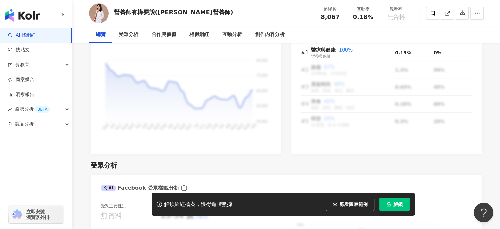
scroll to position [132, 0]
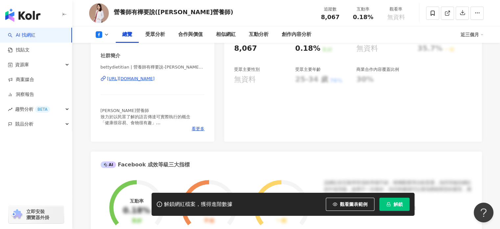
click at [155, 79] on div "https://www.facebook.com/2130461360297353" at bounding box center [131, 79] width 48 height 6
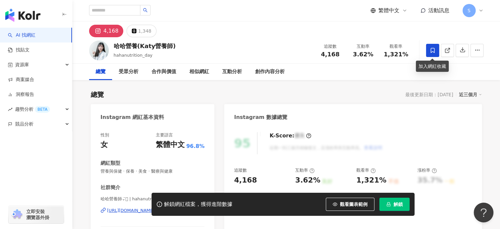
click at [433, 49] on icon at bounding box center [433, 50] width 6 height 6
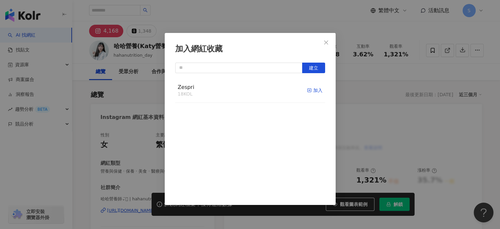
click at [312, 90] on div "加入" at bounding box center [314, 90] width 15 height 7
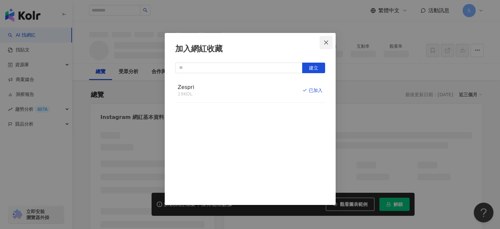
click at [326, 42] on icon "close" at bounding box center [326, 42] width 4 height 4
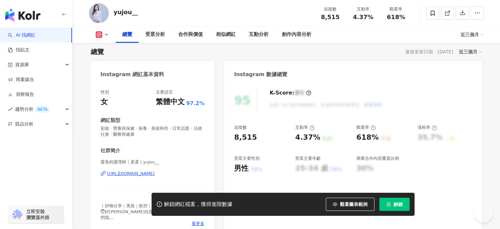
scroll to position [66, 0]
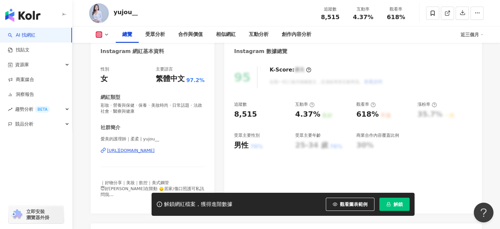
click at [146, 151] on div "[URL][DOMAIN_NAME]" at bounding box center [131, 150] width 48 height 6
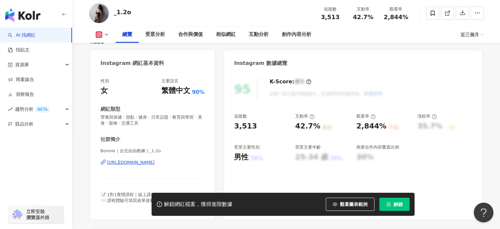
scroll to position [66, 0]
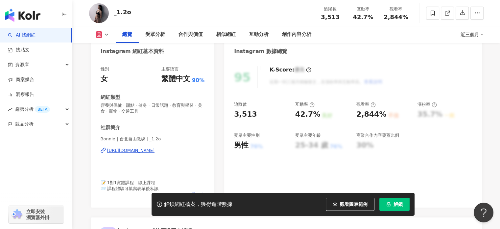
click at [142, 153] on div "[URL][DOMAIN_NAME]" at bounding box center [131, 150] width 48 height 6
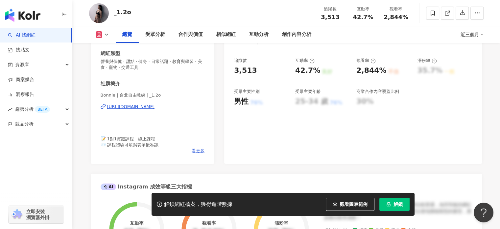
scroll to position [164, 0]
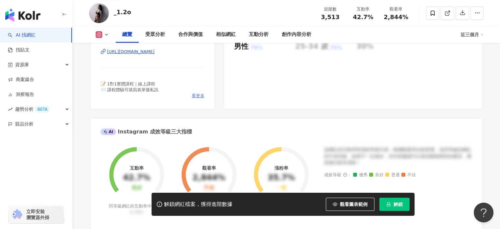
click at [193, 95] on span "看更多" at bounding box center [198, 96] width 13 height 6
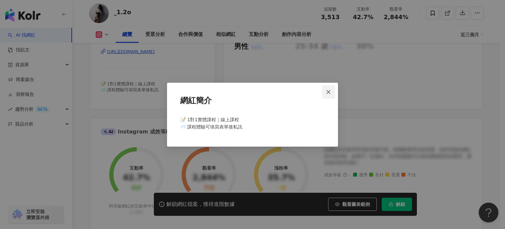
click at [325, 94] on span "Close" at bounding box center [328, 91] width 13 height 5
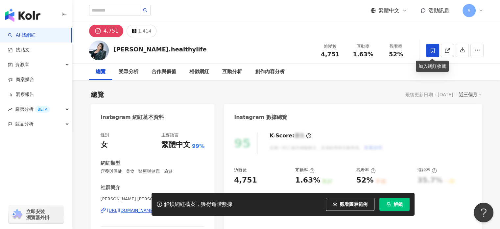
click at [436, 49] on span at bounding box center [432, 50] width 13 height 13
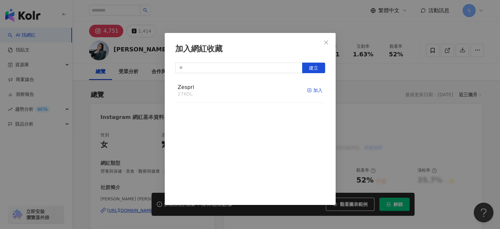
click at [309, 89] on div "加入" at bounding box center [314, 90] width 15 height 7
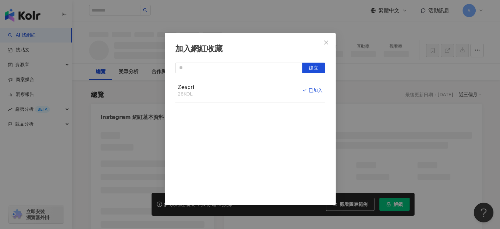
click at [326, 39] on button "Close" at bounding box center [326, 42] width 13 height 13
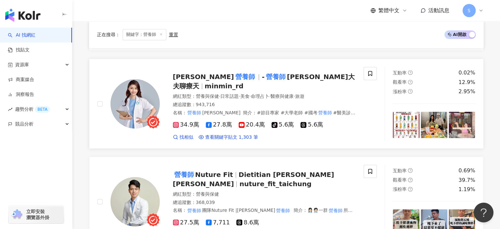
click at [265, 74] on mark "營養師" at bounding box center [276, 76] width 22 height 11
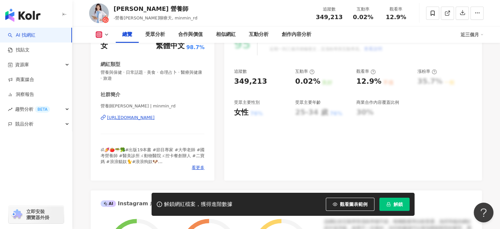
click at [312, 72] on icon at bounding box center [312, 71] width 5 height 5
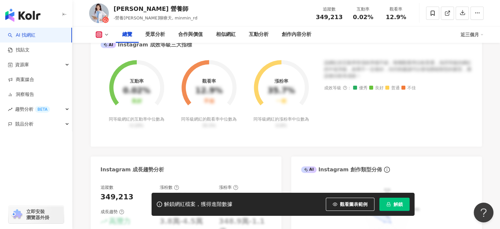
scroll to position [132, 0]
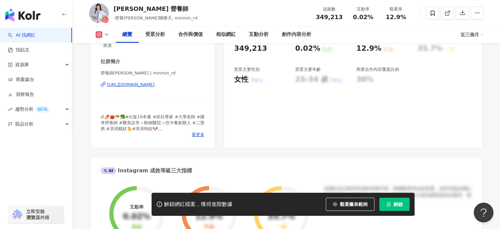
click at [155, 87] on div "[URL][DOMAIN_NAME]" at bounding box center [131, 85] width 48 height 6
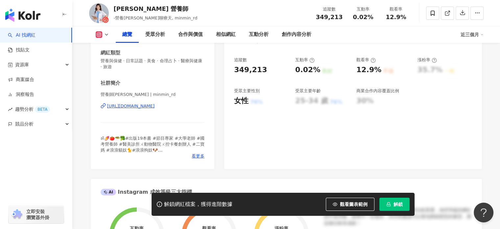
scroll to position [99, 0]
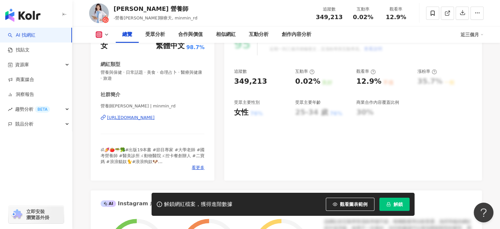
click at [373, 81] on div "12.9%" at bounding box center [369, 81] width 25 height 10
drag, startPoint x: 378, startPoint y: 82, endPoint x: 356, endPoint y: 81, distance: 22.1
click at [356, 81] on div "追蹤數 349,213 互動率 0.02% 良好 觀看率 12.9% 不佳 漲粉率 35.7% 一般 受眾主要性別 女性 76% 受眾主要年齡 25-34 歲…" at bounding box center [353, 92] width 238 height 49
click at [359, 89] on div "追蹤數 349,213 互動率 0.02% 良好 觀看率 12.9% 不佳 漲粉率 35.7% 一般 受眾主要性別 女性 76% 受眾主要年齡 25-34 歲…" at bounding box center [353, 92] width 238 height 49
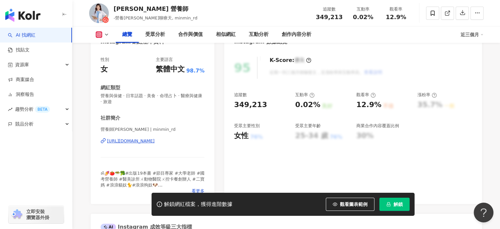
scroll to position [0, 0]
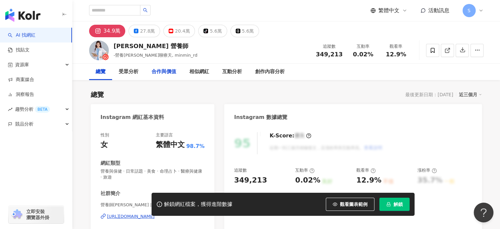
click at [164, 75] on div "合作與價值" at bounding box center [164, 72] width 25 height 8
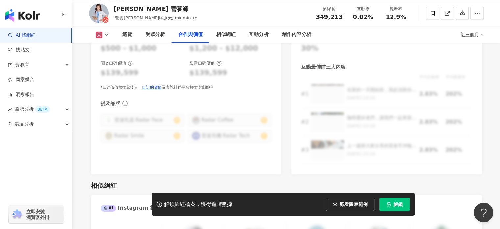
scroll to position [1127, 0]
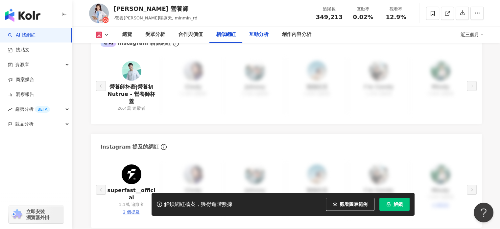
click at [255, 35] on div "互動分析" at bounding box center [259, 35] width 20 height 8
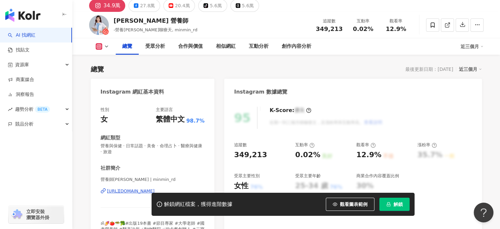
scroll to position [37, 0]
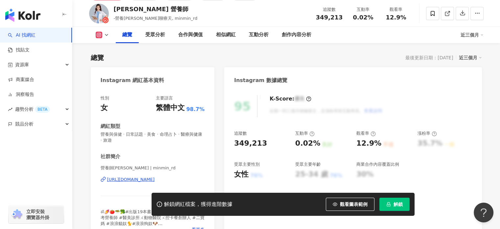
click at [142, 179] on div "[URL][DOMAIN_NAME]" at bounding box center [131, 179] width 48 height 6
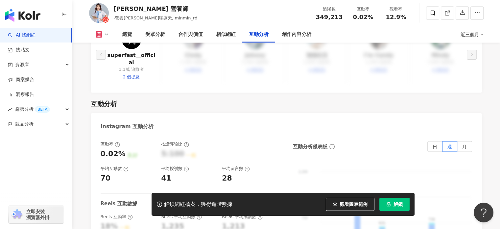
scroll to position [1320, 0]
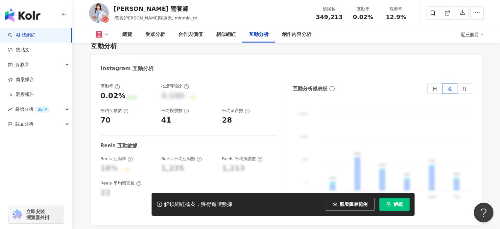
click at [109, 32] on icon at bounding box center [106, 34] width 5 height 5
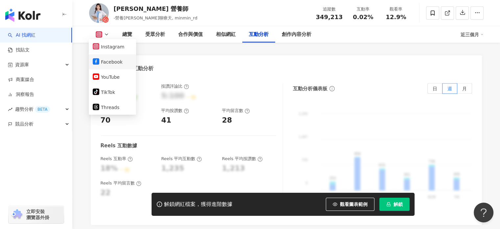
click at [110, 65] on button "Facebook" at bounding box center [112, 61] width 39 height 9
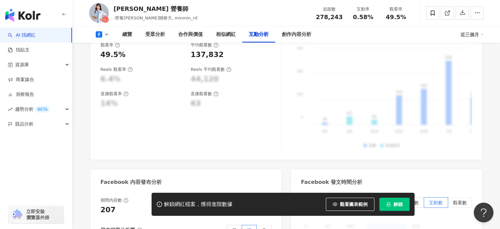
scroll to position [1178, 0]
